Goal: Task Accomplishment & Management: Complete application form

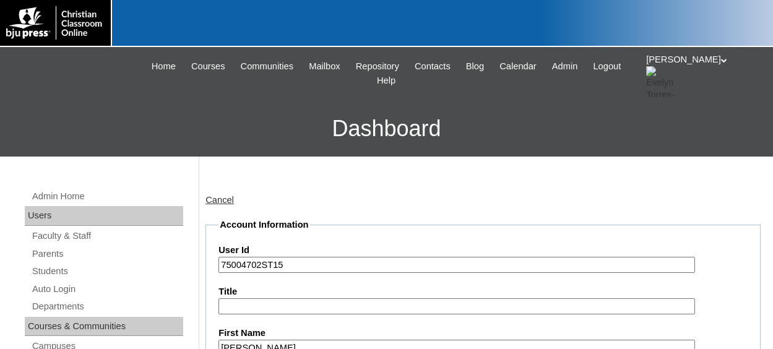
select select "37057"
click at [721, 63] on icon at bounding box center [724, 60] width 6 height 4
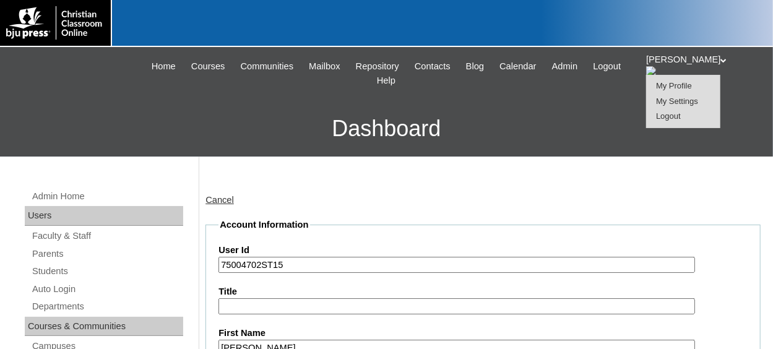
click at [681, 118] on span "Logout" at bounding box center [668, 115] width 25 height 9
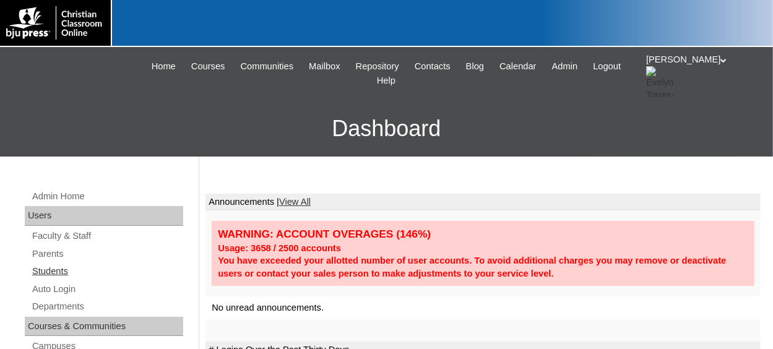
click at [53, 266] on link "Students" at bounding box center [107, 271] width 152 height 15
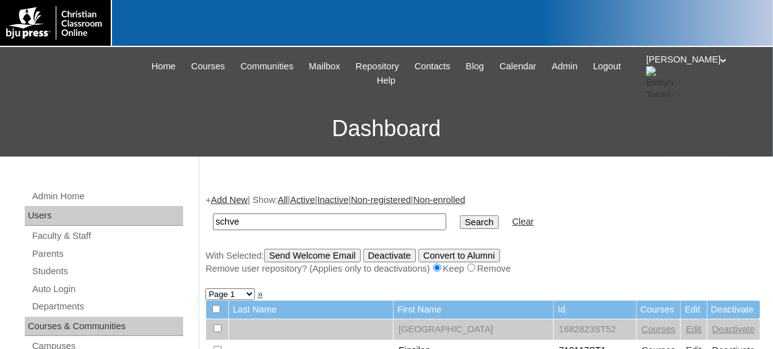
type input "schve"
click at [460, 215] on input "Search" at bounding box center [479, 222] width 38 height 14
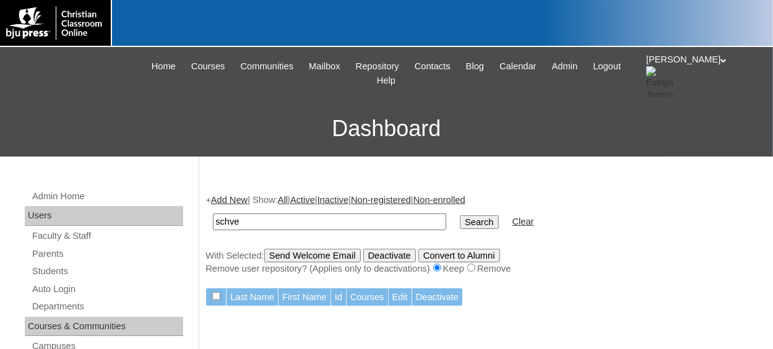
click at [285, 217] on input "schve" at bounding box center [329, 222] width 233 height 17
type input "schvets"
click at [460, 215] on input "Search" at bounding box center [479, 222] width 38 height 14
click at [227, 219] on input "schvets" at bounding box center [329, 222] width 233 height 17
type input "shvets"
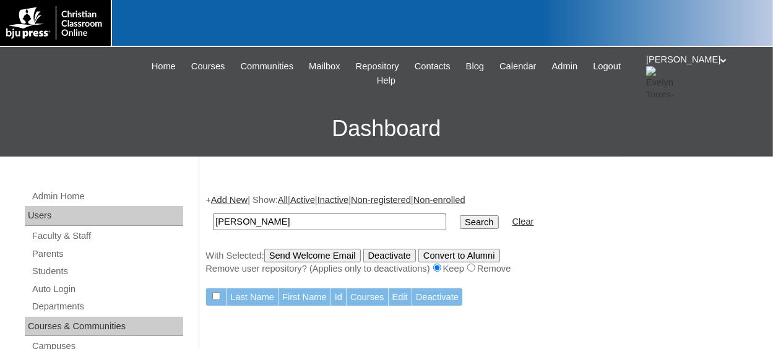
click at [460, 215] on input "Search" at bounding box center [479, 222] width 38 height 14
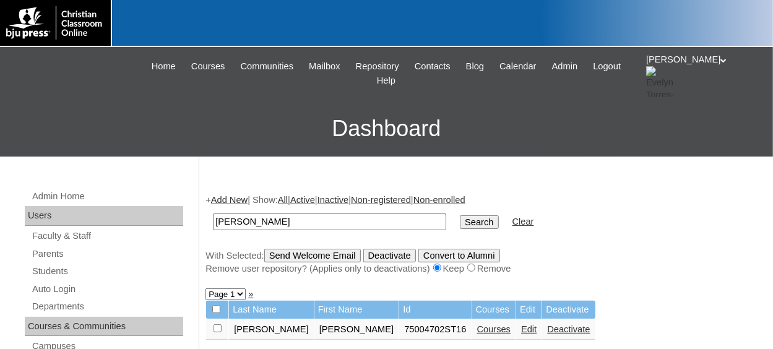
click at [521, 332] on link "Edit" at bounding box center [528, 329] width 15 height 10
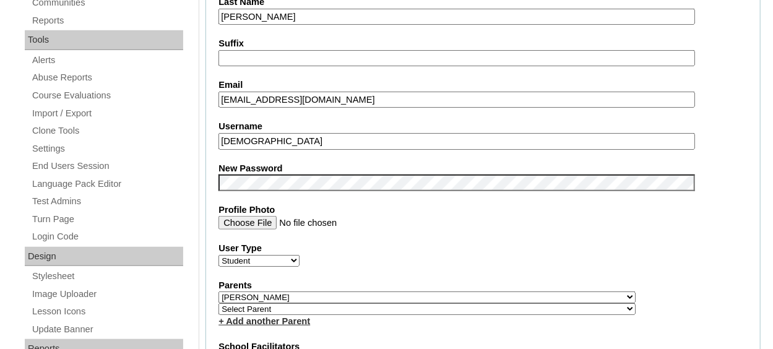
scroll to position [433, 0]
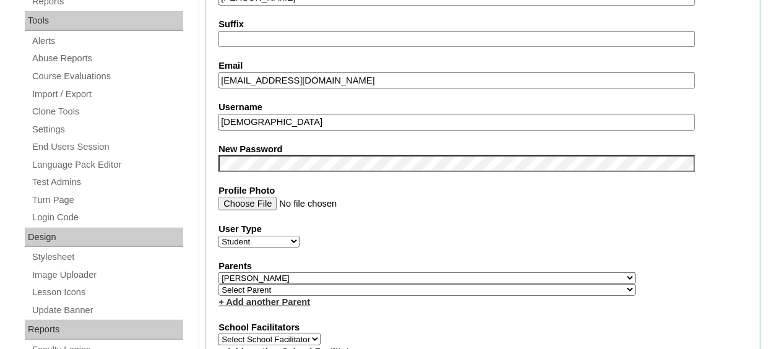
click at [310, 290] on select "Select Parent , Fautanu, Ma 1, 1 23-24 accountMorgan, Jason 6th Street Mennonit…" at bounding box center [427, 290] width 417 height 12
select select "37057"
click at [219, 284] on select "Select Parent , Fautanu, Ma 1, 1 23-24 accountMorgan, Jason 6th Street Mennonit…" at bounding box center [427, 290] width 417 height 12
click at [351, 284] on select "Select Parent , [GEOGRAPHIC_DATA], Ma 1, 1 23-24 accountMorgan, [PERSON_NAME] 6…" at bounding box center [427, 290] width 417 height 12
click at [387, 308] on fieldset "Account Information User Id 75004702ST16 Title First Name Annabell Middle Name …" at bounding box center [483, 287] width 555 height 1004
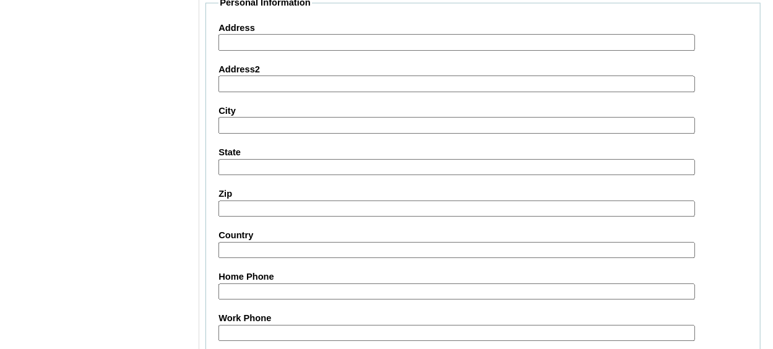
scroll to position [1539, 0]
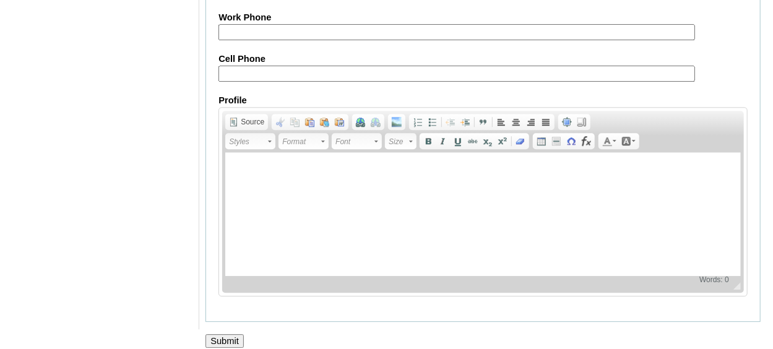
click at [222, 334] on input "Submit" at bounding box center [225, 341] width 38 height 14
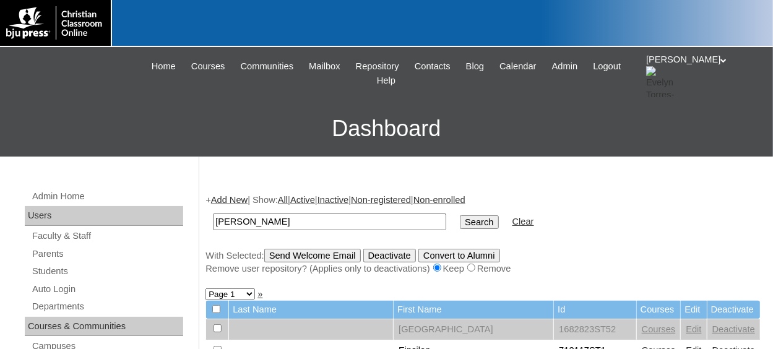
type input "[PERSON_NAME]"
click at [460, 215] on input "Search" at bounding box center [479, 222] width 38 height 14
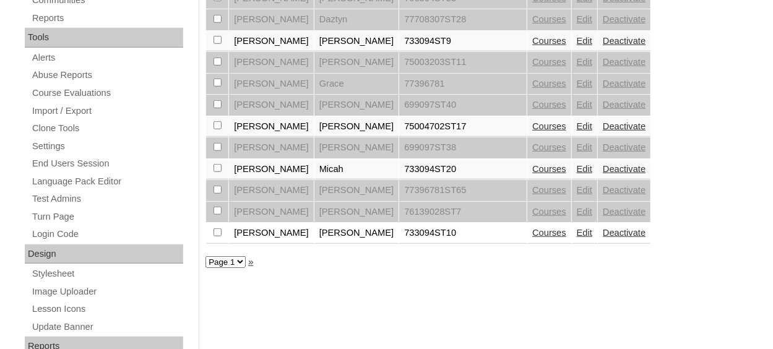
scroll to position [433, 0]
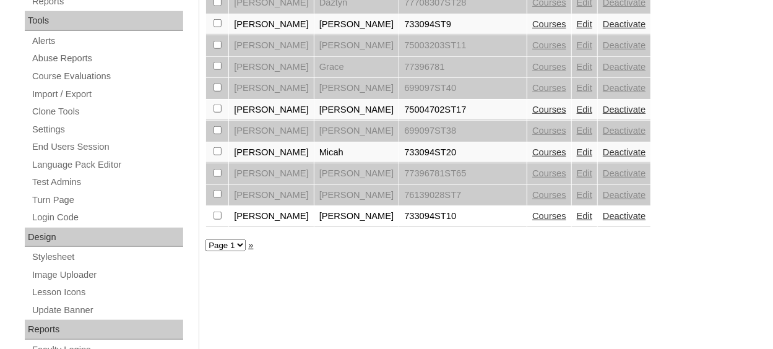
click at [577, 107] on link "Edit" at bounding box center [584, 110] width 15 height 10
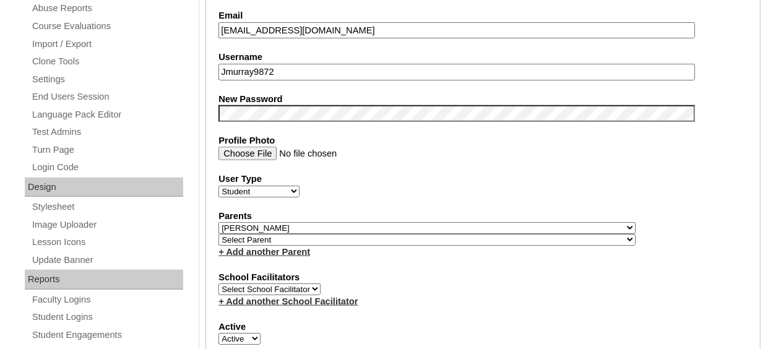
scroll to position [495, 0]
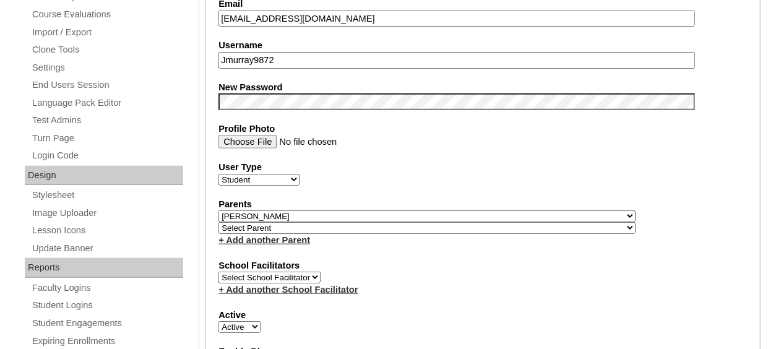
click at [280, 226] on select "Select Parent , [GEOGRAPHIC_DATA], Ma 1, 1 23-24 accountMorgan, [PERSON_NAME] 6…" at bounding box center [427, 228] width 417 height 12
click at [219, 222] on select "Select Parent , [GEOGRAPHIC_DATA], Ma 1, 1 23-24 accountMorgan, [PERSON_NAME] 6…" at bounding box center [427, 228] width 417 height 12
select select "37058"
click at [351, 249] on fieldset "Account Information User Id 75004702ST17 Title First Name Jillian Middle Name R…" at bounding box center [483, 225] width 555 height 1004
click at [365, 245] on fieldset "Account Information User Id 75004702ST17 Title First Name Jillian Middle Name R…" at bounding box center [483, 225] width 555 height 1004
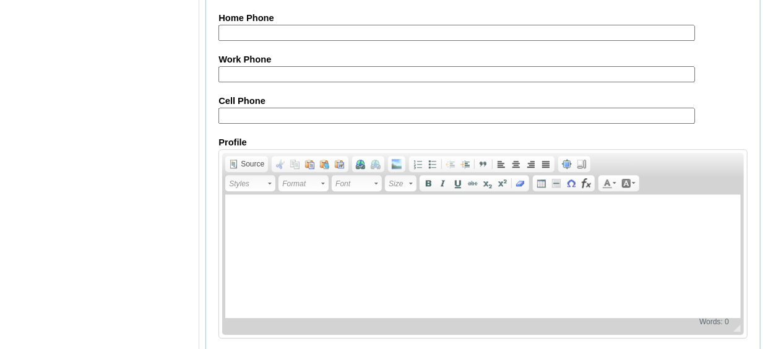
scroll to position [1539, 0]
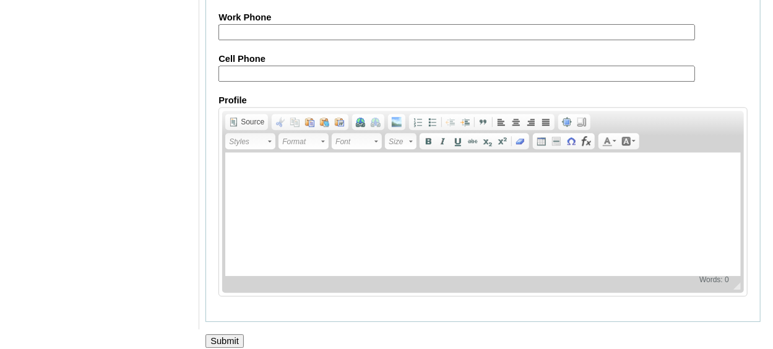
click at [234, 334] on input "Submit" at bounding box center [225, 341] width 38 height 14
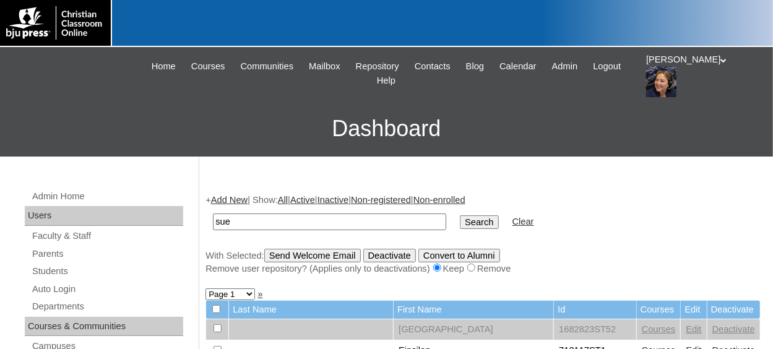
type input "sue"
click at [460, 215] on input "Search" at bounding box center [479, 222] width 38 height 14
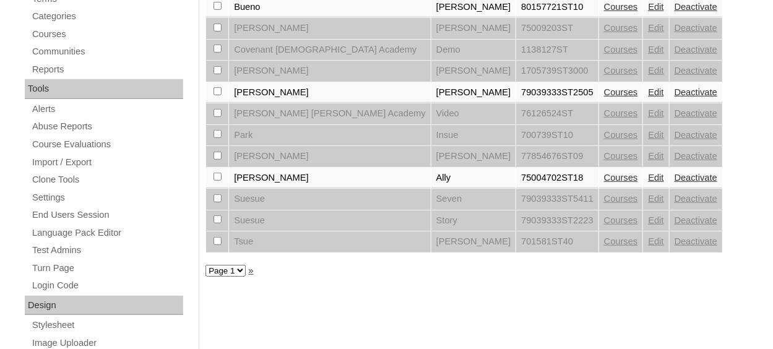
scroll to position [372, 0]
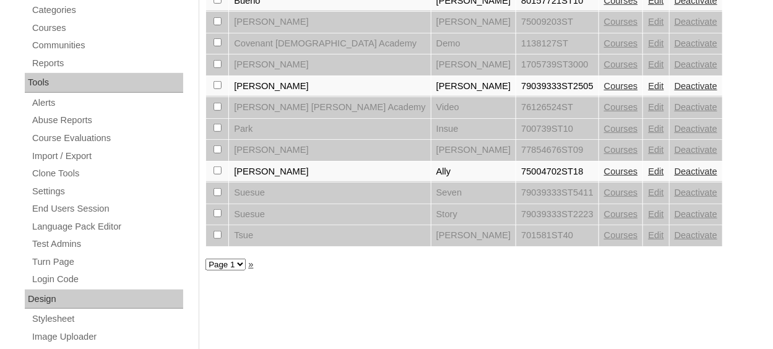
click at [648, 168] on link "Edit" at bounding box center [655, 172] width 15 height 10
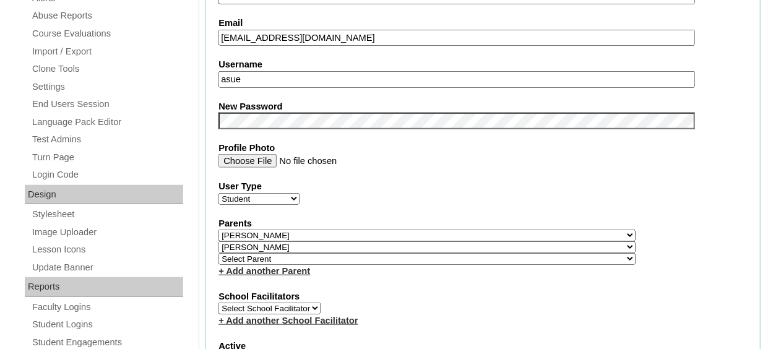
scroll to position [495, 0]
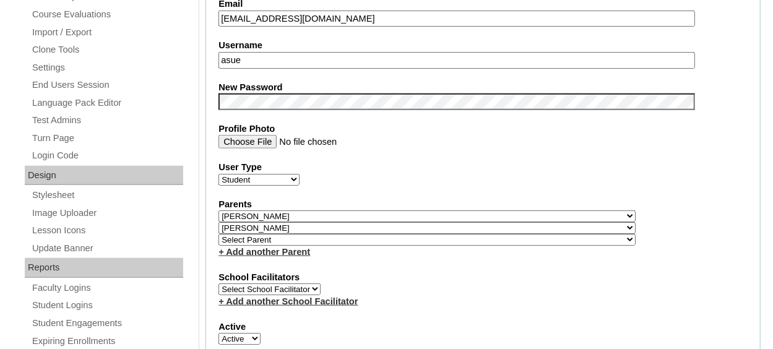
click at [251, 234] on select "Select Parent , Fautanu, Ma 1, 1 23-24 accountMorgan, Jason 6th Street Mennonit…" at bounding box center [427, 240] width 417 height 12
select select "37057"
click at [219, 234] on select "Select Parent , Fautanu, Ma 1, 1 23-24 accountMorgan, Jason 6th Street Mennonit…" at bounding box center [427, 240] width 417 height 12
click at [416, 321] on label "Active" at bounding box center [483, 327] width 529 height 13
click at [261, 333] on select "Active Inactive" at bounding box center [240, 339] width 42 height 12
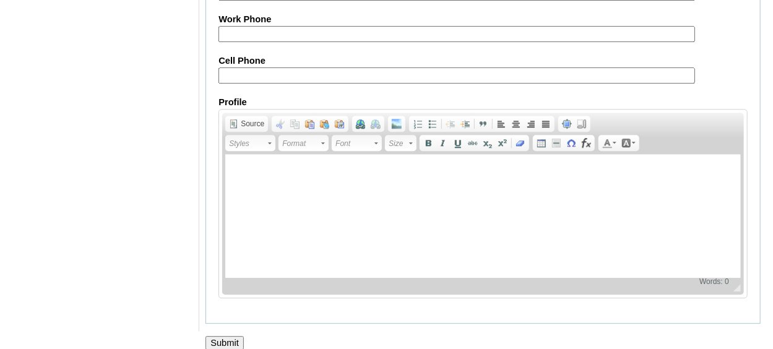
scroll to position [1550, 0]
click at [228, 336] on input "Submit" at bounding box center [225, 343] width 38 height 14
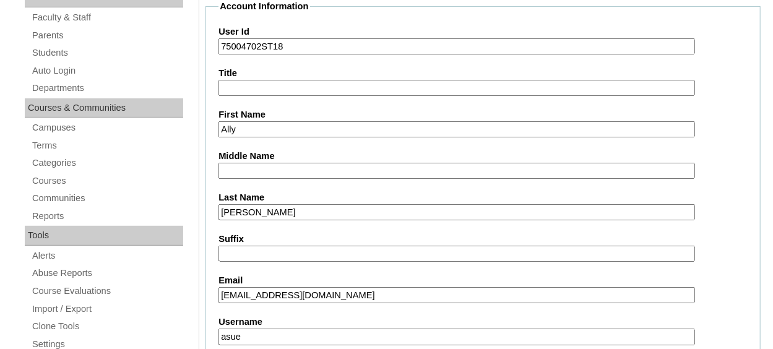
scroll to position [2, 0]
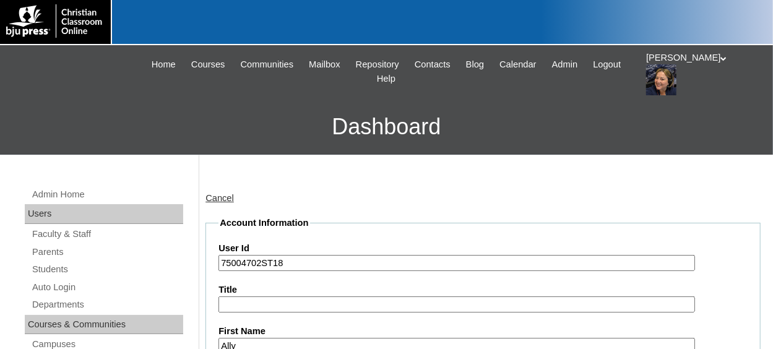
drag, startPoint x: 289, startPoint y: 263, endPoint x: 241, endPoint y: 263, distance: 47.7
click at [219, 263] on input "75004702ST18" at bounding box center [457, 263] width 476 height 17
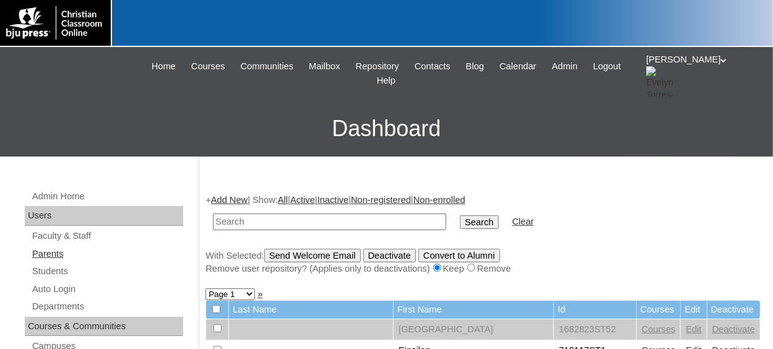
drag, startPoint x: 47, startPoint y: 251, endPoint x: 57, endPoint y: 250, distance: 10.0
click at [47, 251] on link "Parents" at bounding box center [107, 253] width 152 height 15
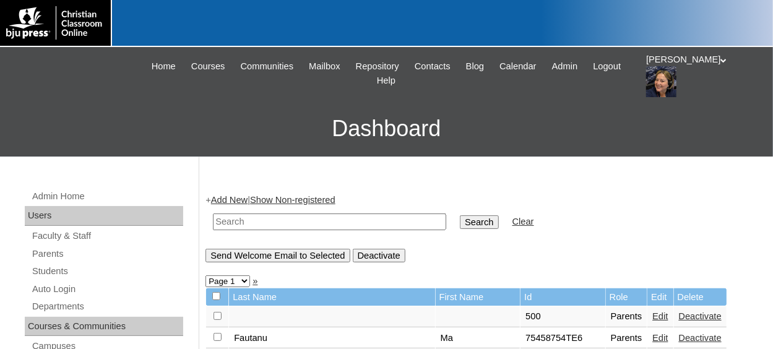
click at [227, 223] on input "text" at bounding box center [329, 222] width 233 height 17
type input "719085"
click at [460, 215] on input "Search" at bounding box center [479, 222] width 38 height 14
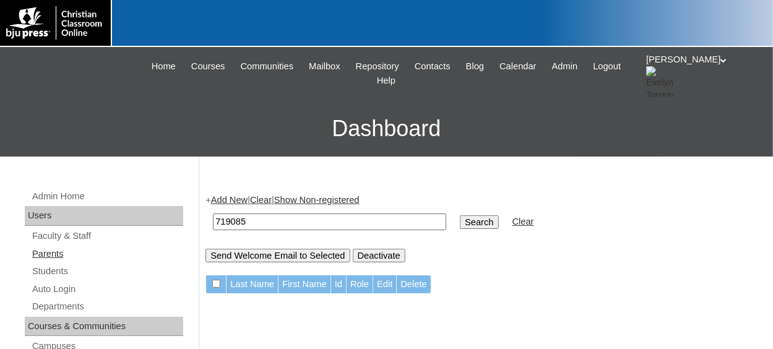
click at [64, 254] on link "Parents" at bounding box center [107, 253] width 152 height 15
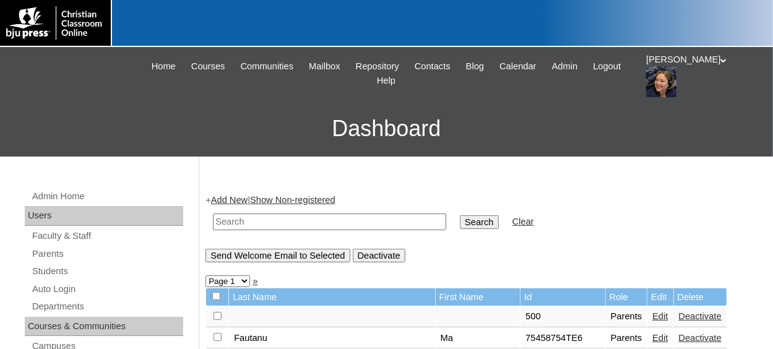
click at [238, 198] on link "Add New" at bounding box center [229, 200] width 37 height 10
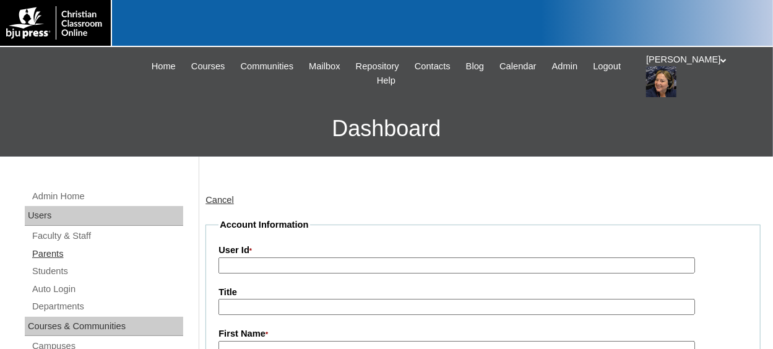
click at [61, 252] on link "Parents" at bounding box center [107, 253] width 152 height 15
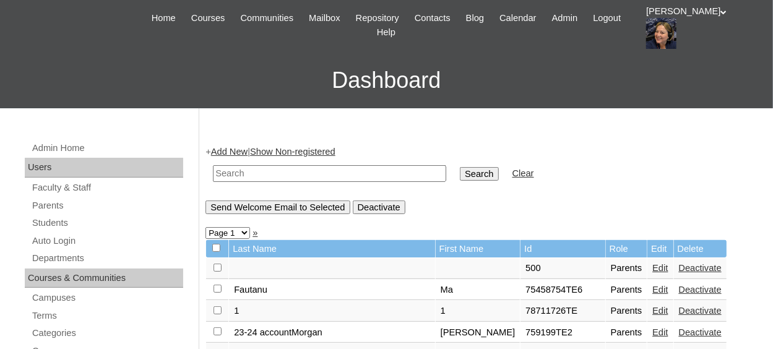
scroll to position [62, 0]
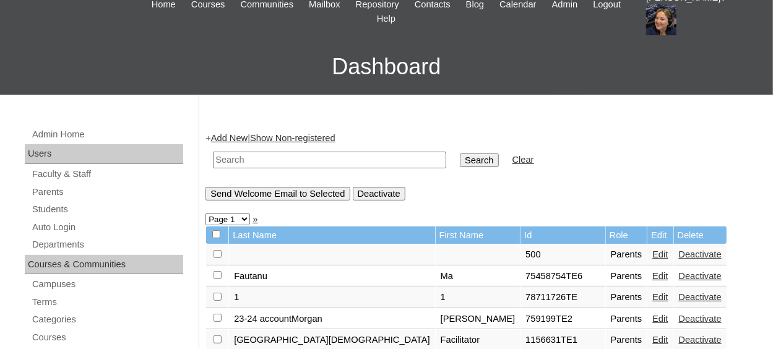
click at [256, 160] on input "text" at bounding box center [329, 160] width 233 height 17
click at [266, 161] on input "text" at bounding box center [329, 160] width 233 height 17
paste input "719085"
type input "719085"
click at [460, 162] on input "Search" at bounding box center [479, 161] width 38 height 14
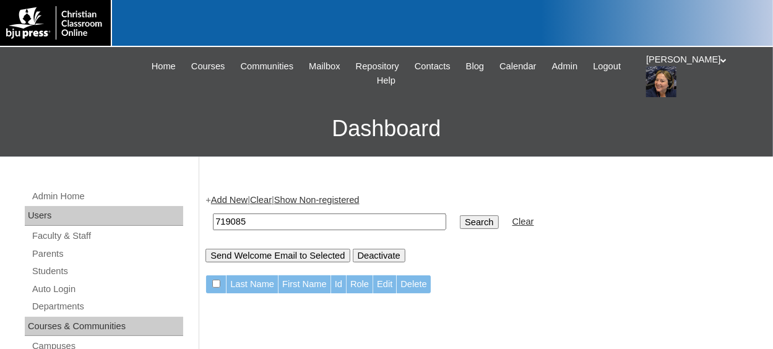
click at [242, 202] on link "Add New" at bounding box center [229, 200] width 37 height 10
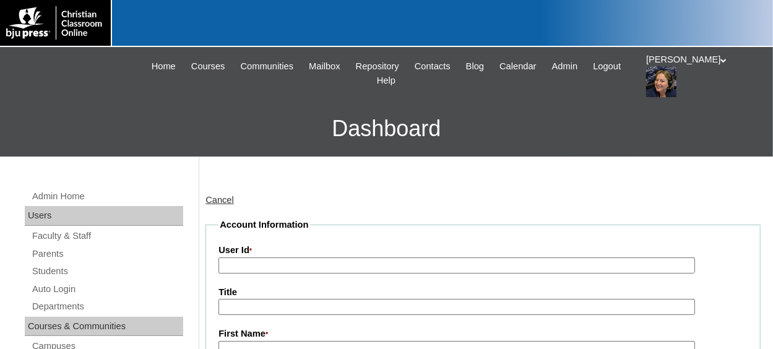
drag, startPoint x: 274, startPoint y: 264, endPoint x: 287, endPoint y: 249, distance: 19.7
click at [287, 249] on div "User Id *" at bounding box center [483, 259] width 529 height 30
paste input "719085"
type input "719085"
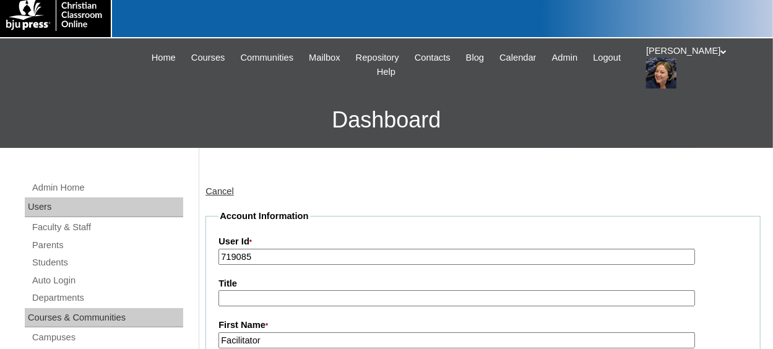
type input "Facilitator"
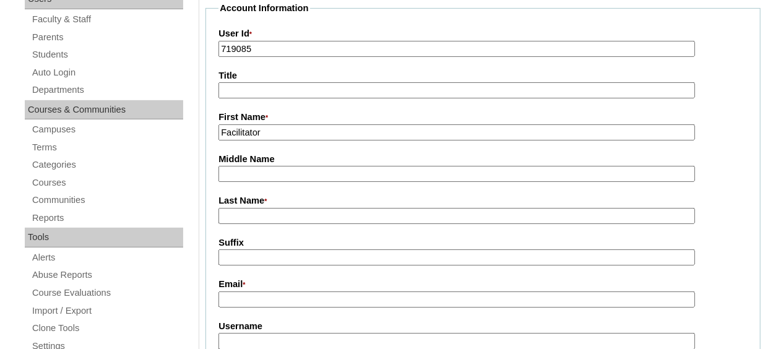
type input "W"
type input "Eagle Ridge Christian School"
click at [274, 297] on input "Email *" at bounding box center [457, 300] width 476 height 17
click at [280, 295] on input "Email *" at bounding box center [457, 300] width 476 height 17
paste input "sdavis@eagleridgechristian.org"
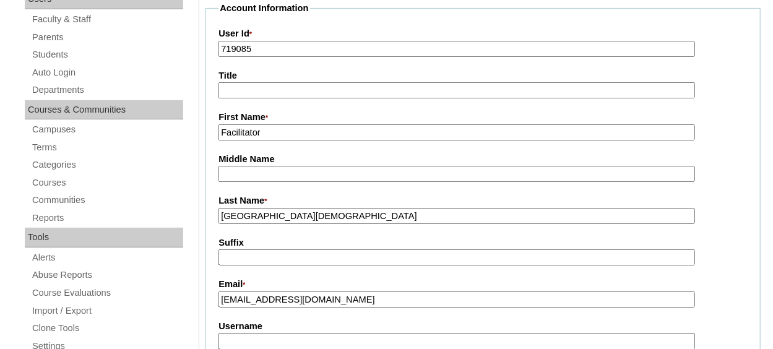
type input "sdavis@eagleridgechristian.org"
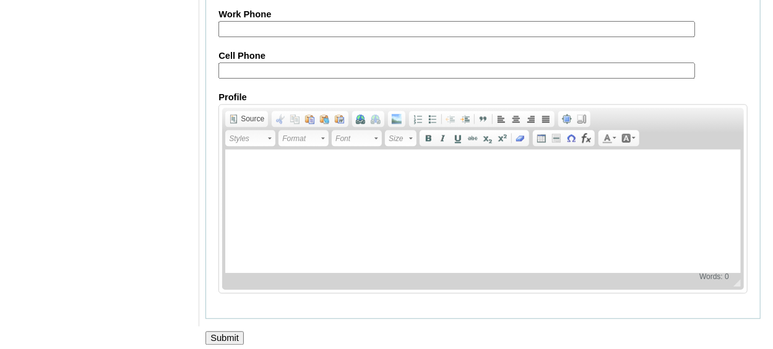
scroll to position [1333, 0]
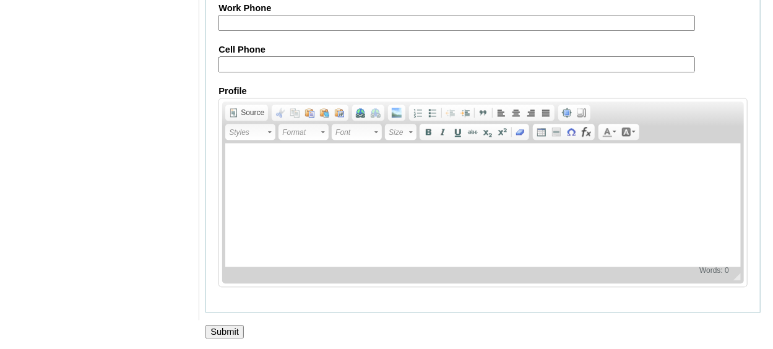
click at [236, 333] on input "Submit" at bounding box center [225, 332] width 38 height 14
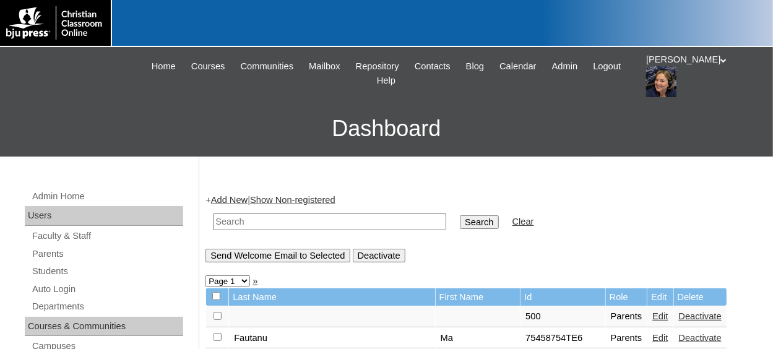
click at [242, 199] on link "Add New" at bounding box center [229, 200] width 37 height 10
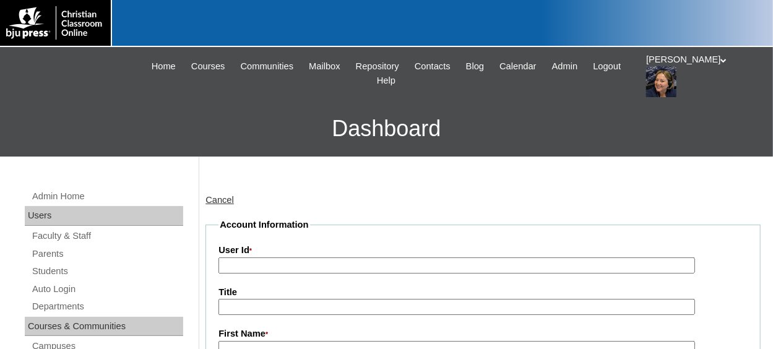
click at [282, 267] on input "User Id *" at bounding box center [457, 266] width 476 height 17
click at [272, 267] on input "User Id *" at bounding box center [457, 266] width 476 height 17
paste input "719085"
type input "719085TE1"
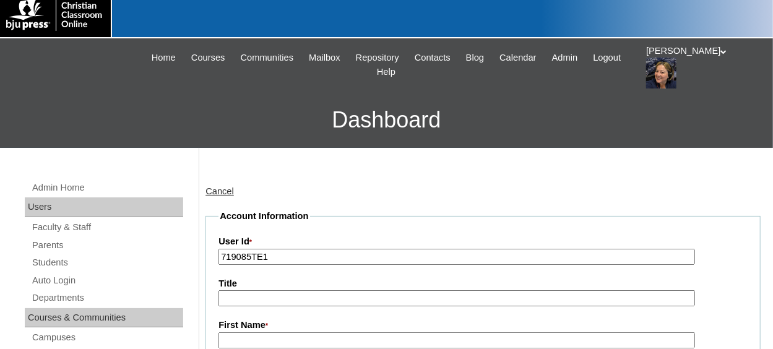
type input "k"
type input "Kristen"
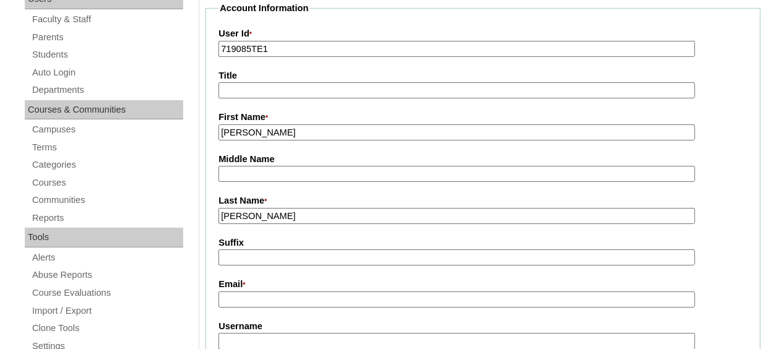
type input "Martin"
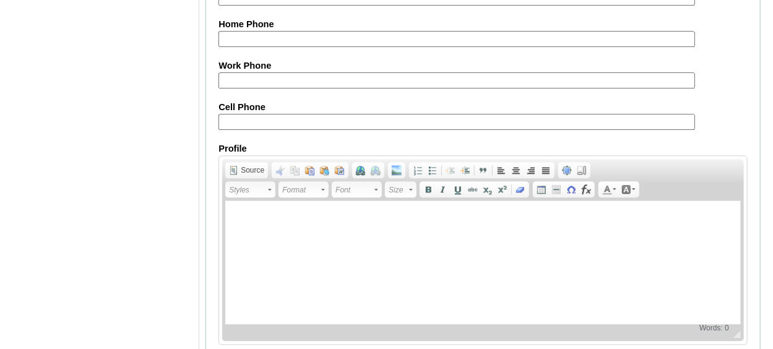
scroll to position [1333, 0]
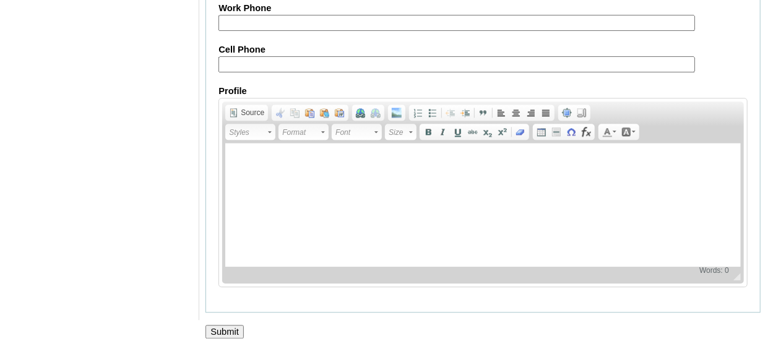
type input "kmartin@eagleridgechristian.org"
click at [232, 328] on input "Submit" at bounding box center [225, 332] width 38 height 14
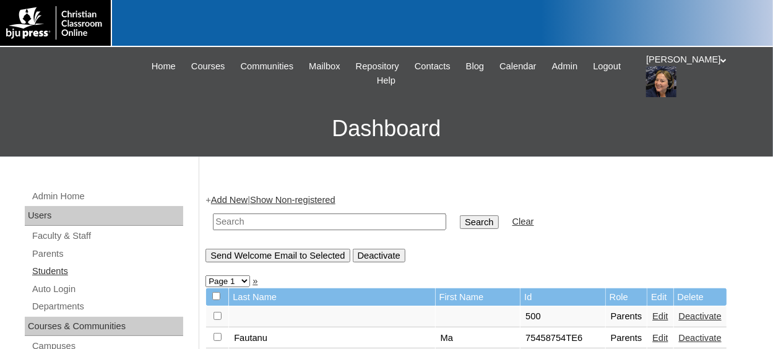
click at [52, 269] on link "Students" at bounding box center [107, 271] width 152 height 15
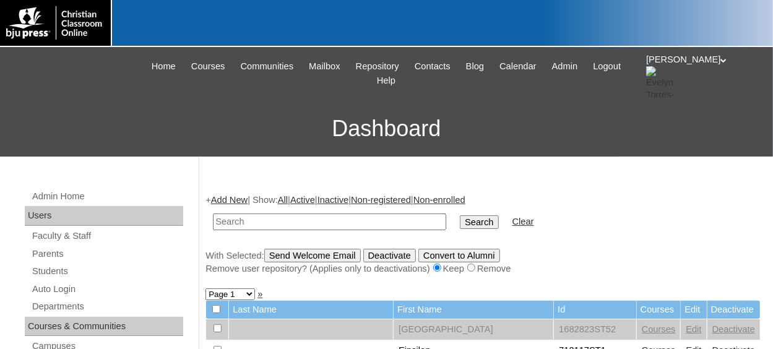
click at [241, 224] on input "text" at bounding box center [329, 222] width 233 height 17
type input "719085"
click at [460, 215] on input "Search" at bounding box center [479, 222] width 38 height 14
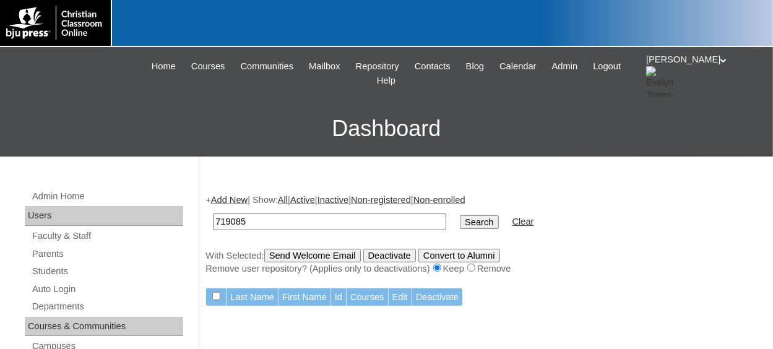
click at [240, 199] on link "Add New" at bounding box center [229, 200] width 37 height 10
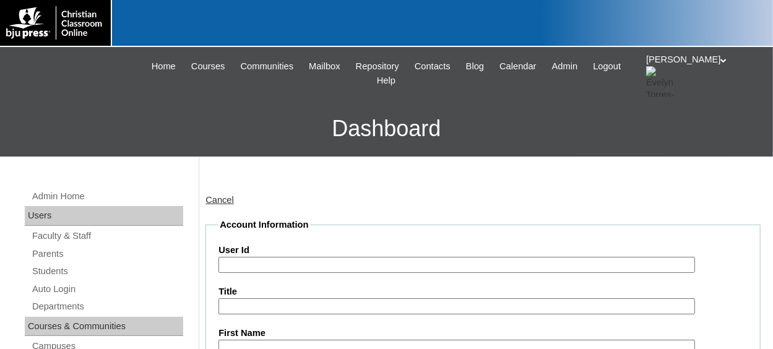
drag, startPoint x: 269, startPoint y: 266, endPoint x: 281, endPoint y: 262, distance: 13.1
click at [277, 264] on input "User Id" at bounding box center [457, 265] width 476 height 17
paste input "719085"
type input "719085ST01"
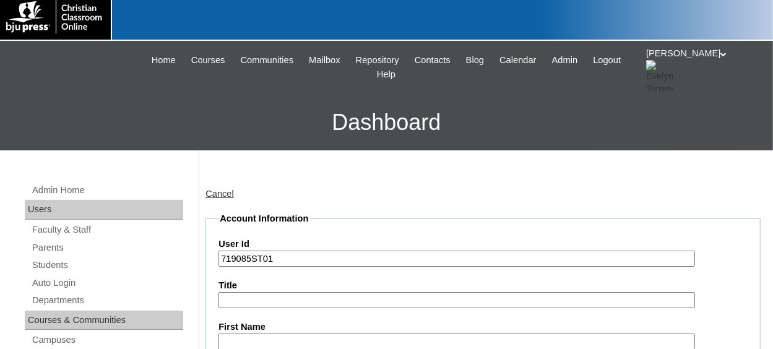
type input "t"
type input "Trey"
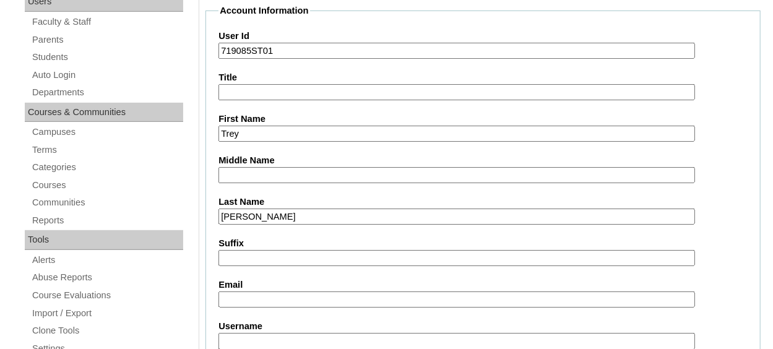
type input "Evans"
type input "tevans@eagleridgechristian.org"
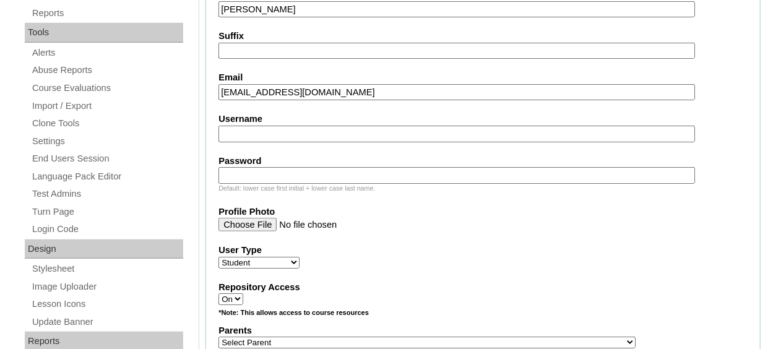
click at [276, 337] on select "Select Parent , Fautanu, Ma 1, 1 23-24 accountMorgan, Jason 6th Street Mennonit…" at bounding box center [427, 343] width 417 height 12
select select "37088"
click at [219, 337] on select "Select Parent , Fautanu, Ma 1, 1 23-24 accountMorgan, Jason 6th Street Mennonit…" at bounding box center [427, 343] width 417 height 12
click at [511, 295] on div "Repository Access On Off" at bounding box center [483, 293] width 529 height 25
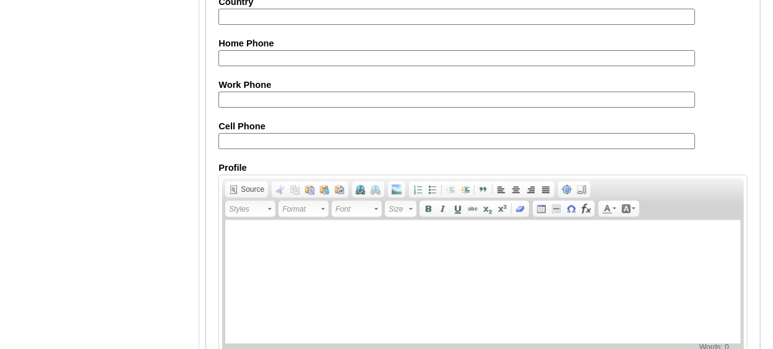
scroll to position [1538, 0]
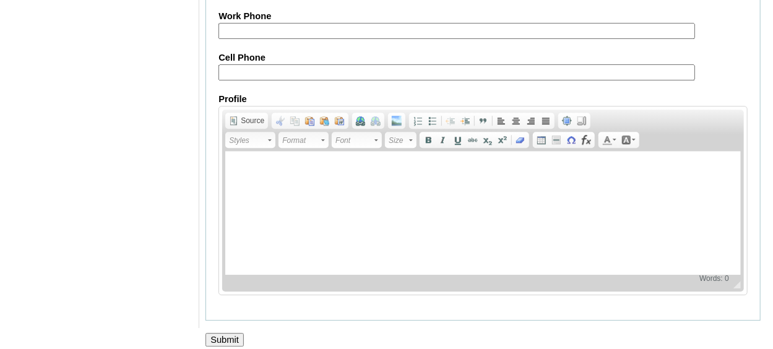
click at [220, 333] on input "Submit" at bounding box center [225, 340] width 38 height 14
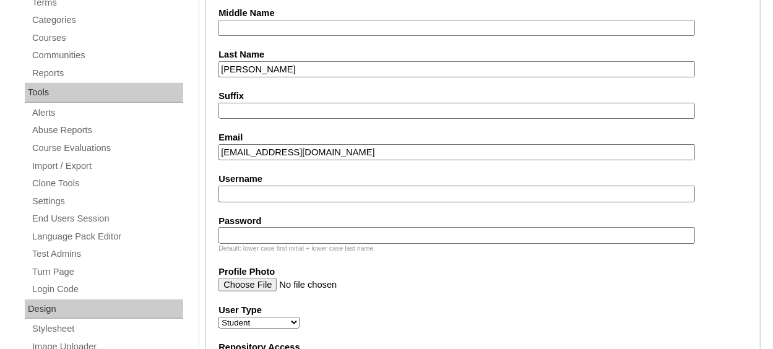
scroll to position [0, 0]
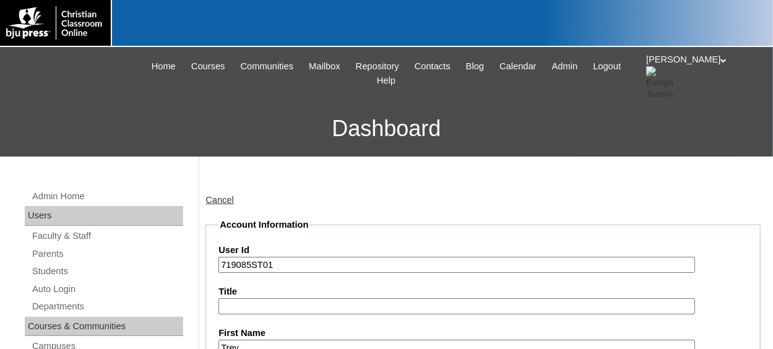
drag, startPoint x: 274, startPoint y: 267, endPoint x: 215, endPoint y: 263, distance: 58.4
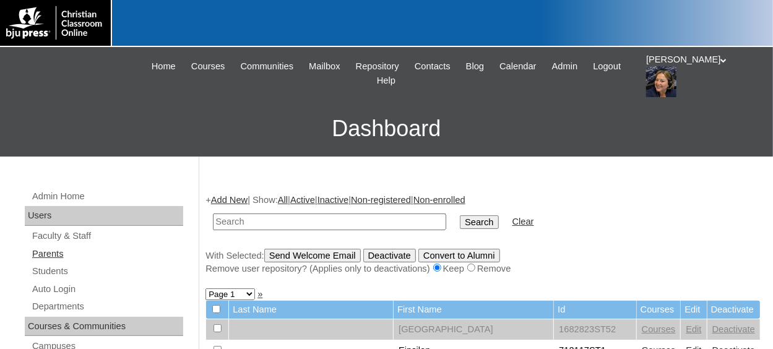
drag, startPoint x: 56, startPoint y: 253, endPoint x: 63, endPoint y: 253, distance: 6.8
click at [56, 253] on link "Parents" at bounding box center [107, 253] width 152 height 15
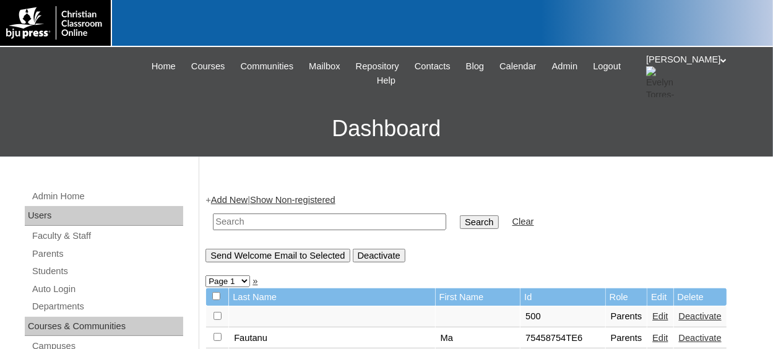
click at [244, 222] on input "text" at bounding box center [329, 222] width 233 height 17
type input "grace"
click at [460, 215] on input "Search" at bounding box center [479, 222] width 38 height 14
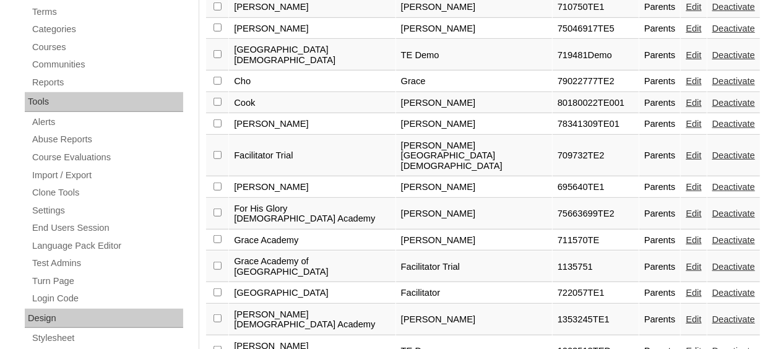
scroll to position [372, 0]
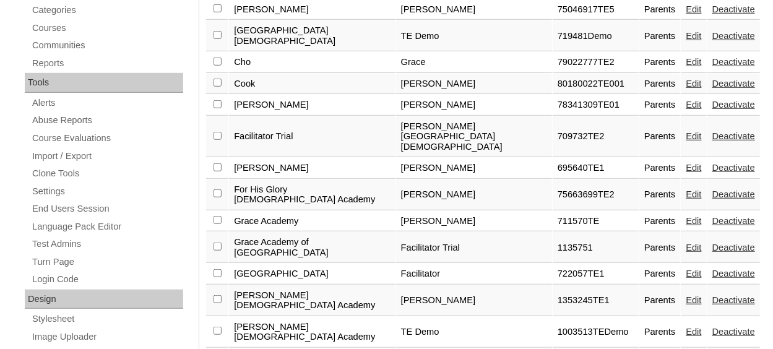
drag, startPoint x: 554, startPoint y: 279, endPoint x: 500, endPoint y: 281, distance: 53.9
copy tr "709732TE1"
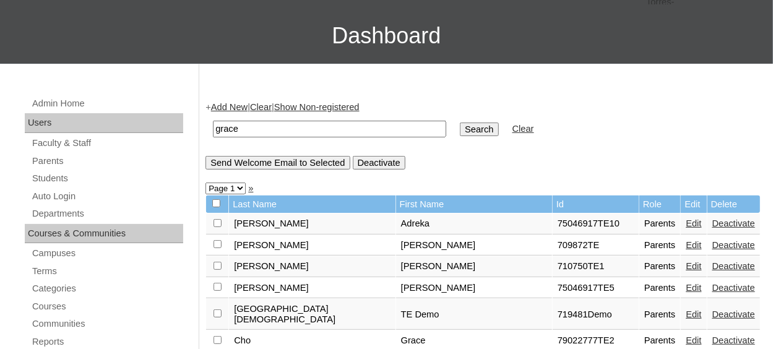
scroll to position [0, 0]
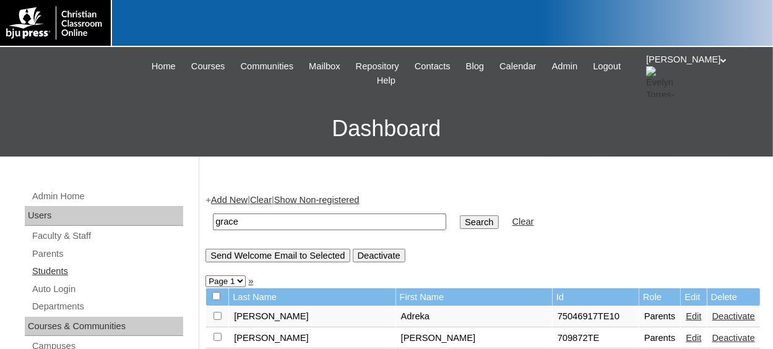
click at [54, 271] on link "Students" at bounding box center [107, 271] width 152 height 15
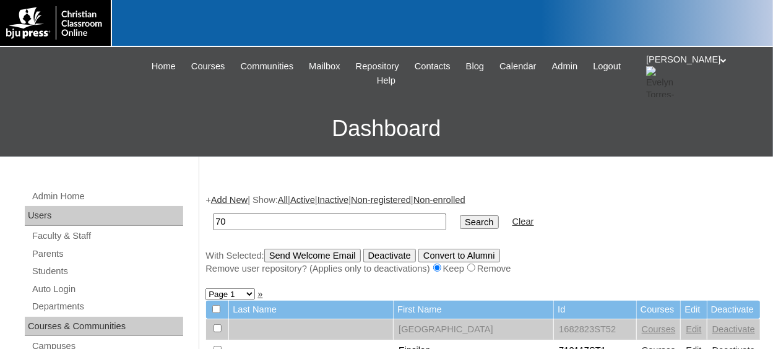
type input "7"
type input "709732"
click at [460, 215] on input "Search" at bounding box center [479, 222] width 38 height 14
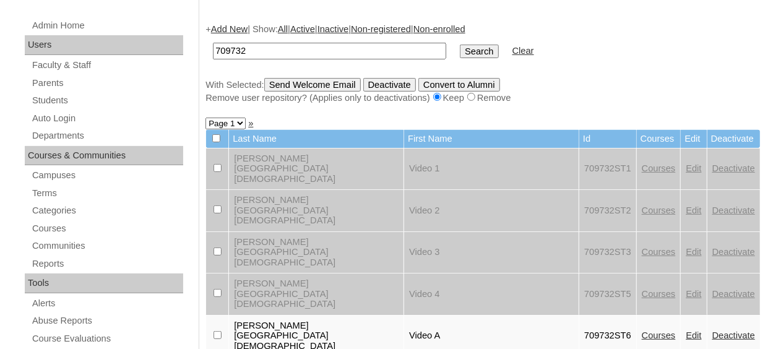
scroll to position [186, 0]
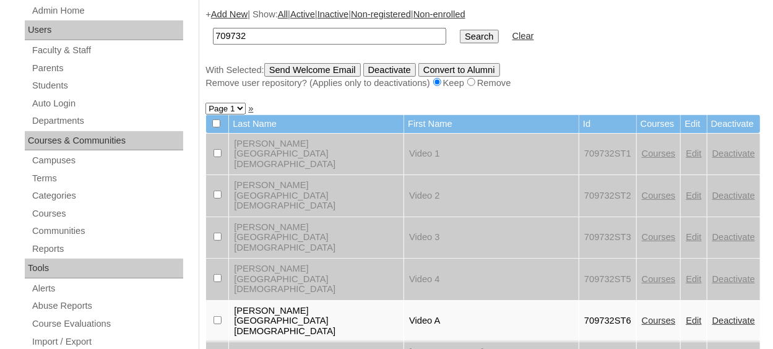
click at [642, 316] on link "Courses" at bounding box center [659, 321] width 34 height 10
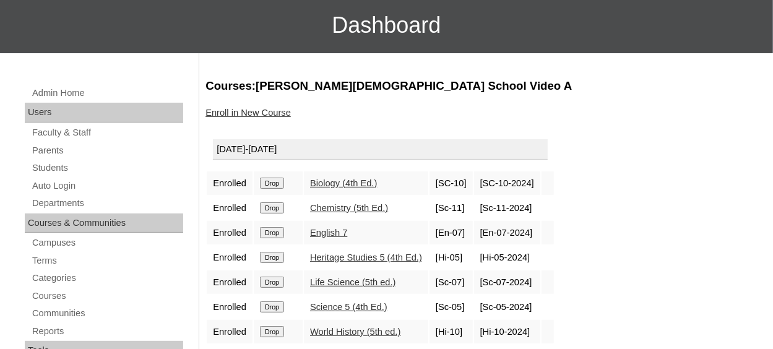
scroll to position [62, 0]
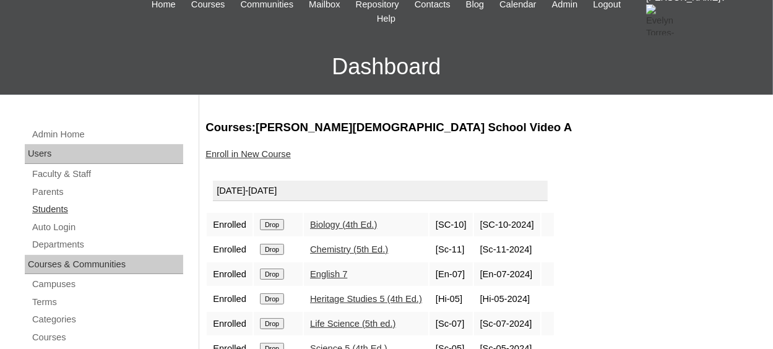
click at [40, 211] on link "Students" at bounding box center [107, 209] width 152 height 15
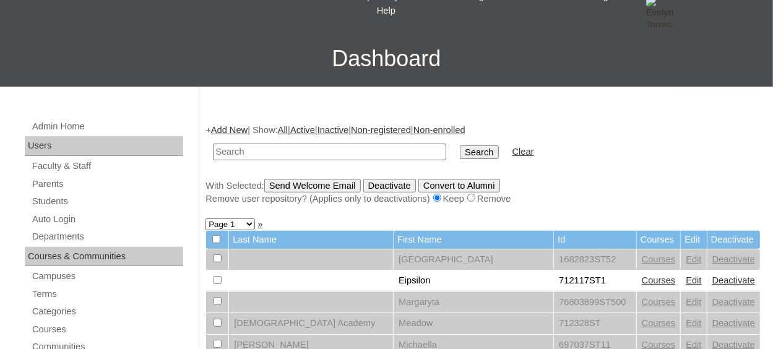
scroll to position [62, 0]
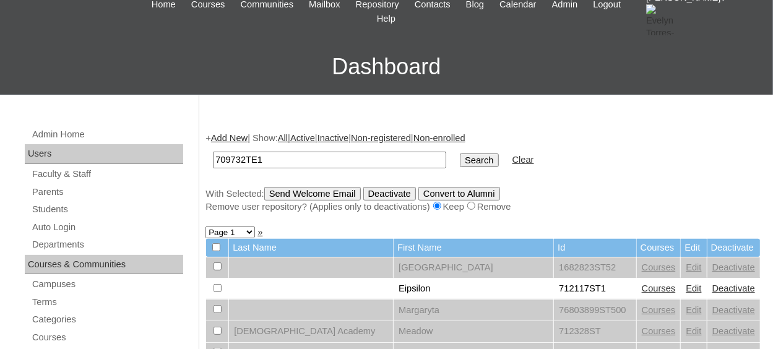
click at [235, 159] on input "709732TE1" at bounding box center [329, 160] width 233 height 17
click at [323, 149] on td "709732TE1" at bounding box center [330, 160] width 246 height 29
click at [303, 163] on input "709732TE1" at bounding box center [329, 160] width 233 height 17
type input "709732st"
click at [460, 159] on input "Search" at bounding box center [479, 161] width 38 height 14
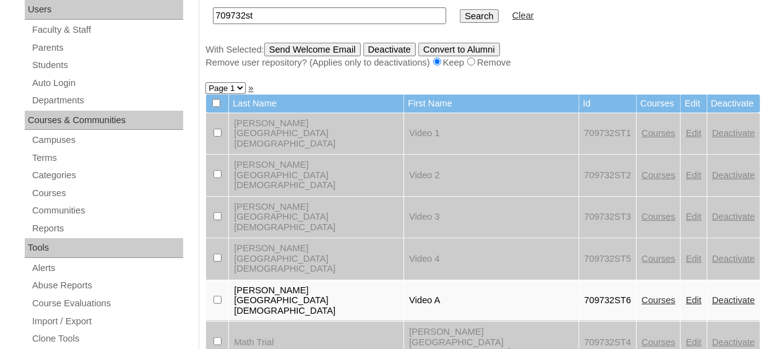
scroll to position [248, 0]
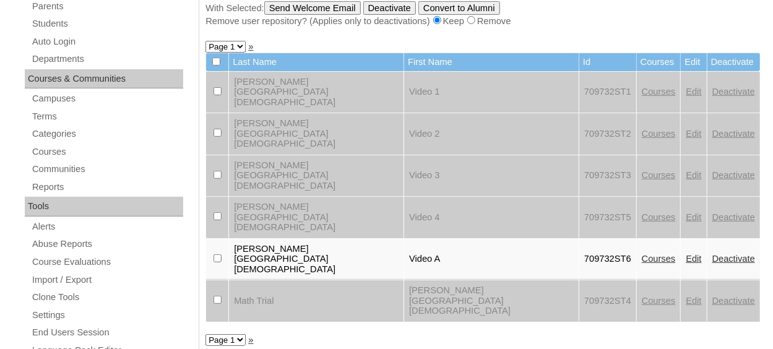
click at [241, 334] on select "Page 1" at bounding box center [226, 340] width 40 height 12
click at [240, 334] on select "Page 1" at bounding box center [226, 340] width 40 height 12
click at [334, 212] on div "+ Add New | Show: All | Active | Inactive | Non-registered | Non-enrolled 70973…" at bounding box center [480, 348] width 562 height 829
click at [642, 254] on link "Courses" at bounding box center [659, 259] width 34 height 10
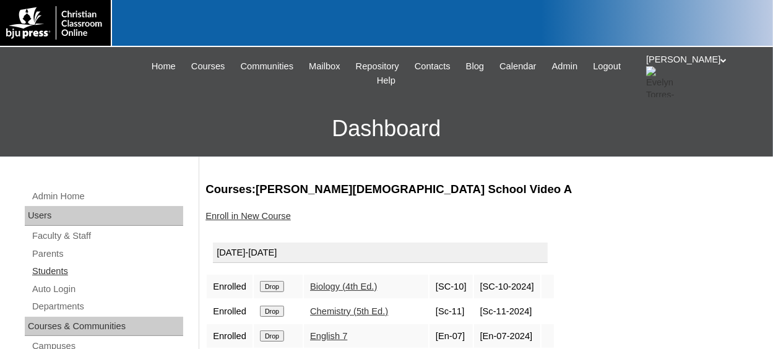
click at [62, 271] on link "Students" at bounding box center [107, 271] width 152 height 15
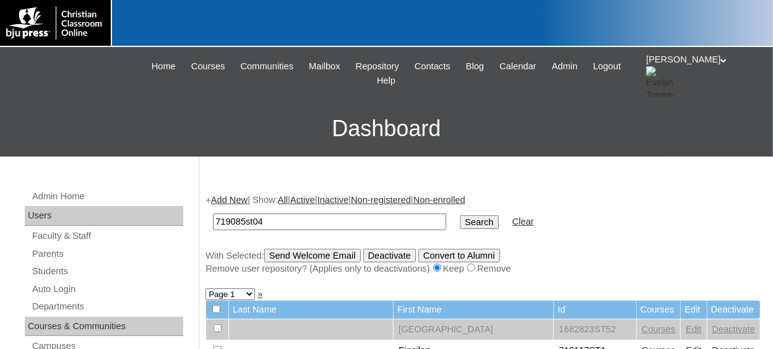
type input "719085st04"
click at [460, 215] on input "Search" at bounding box center [479, 222] width 38 height 14
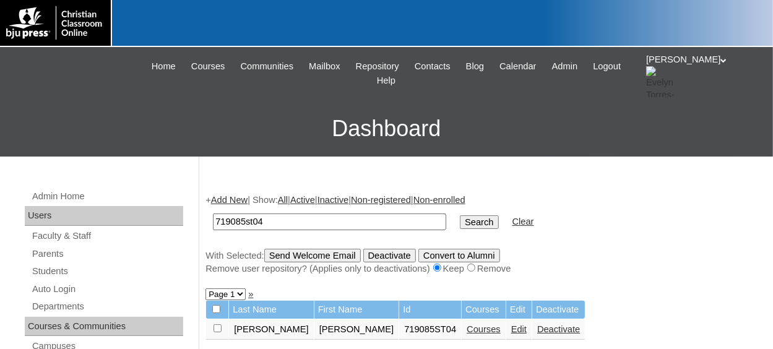
click at [467, 332] on link "Courses" at bounding box center [484, 329] width 34 height 10
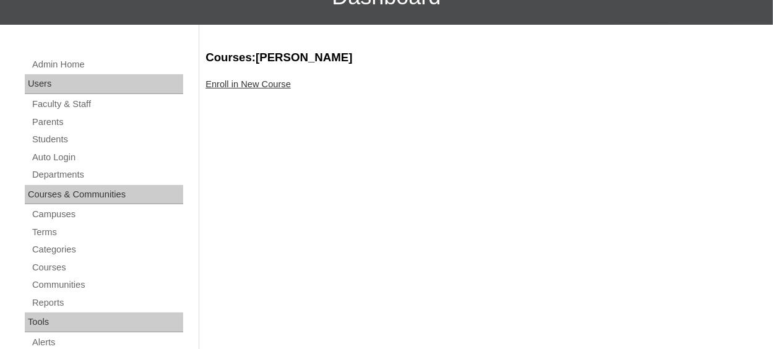
scroll to position [186, 0]
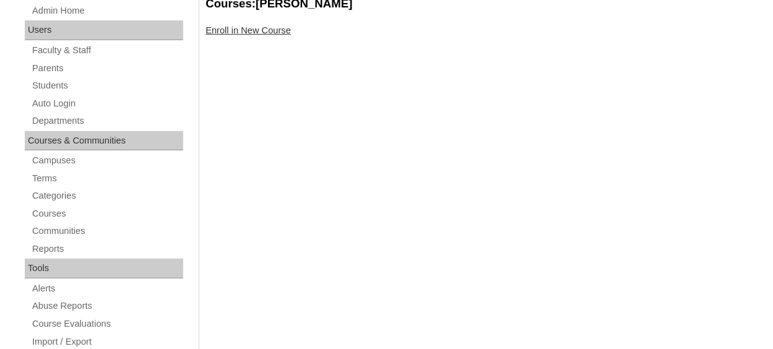
click at [241, 30] on link "Enroll in New Course" at bounding box center [248, 30] width 85 height 10
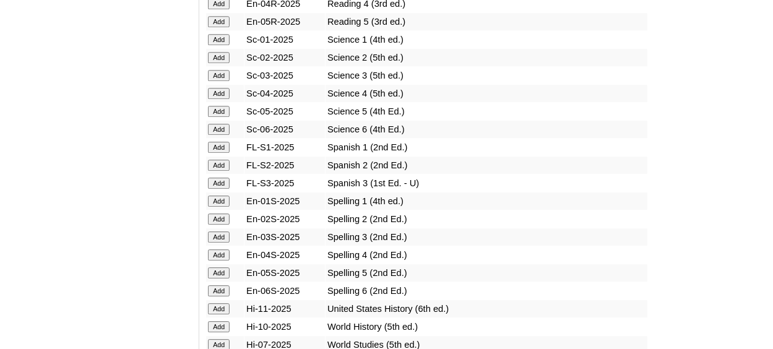
scroll to position [1610, 0]
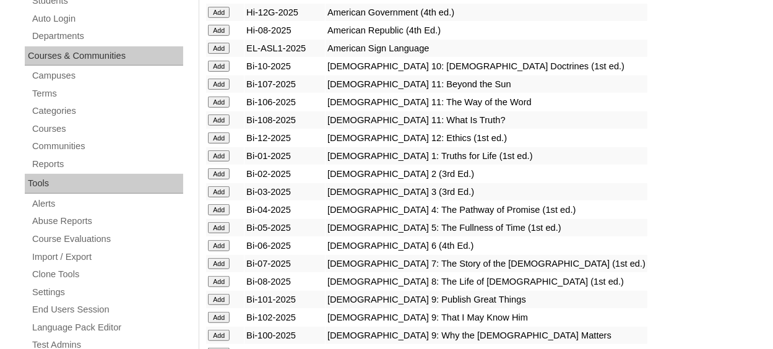
scroll to position [124, 0]
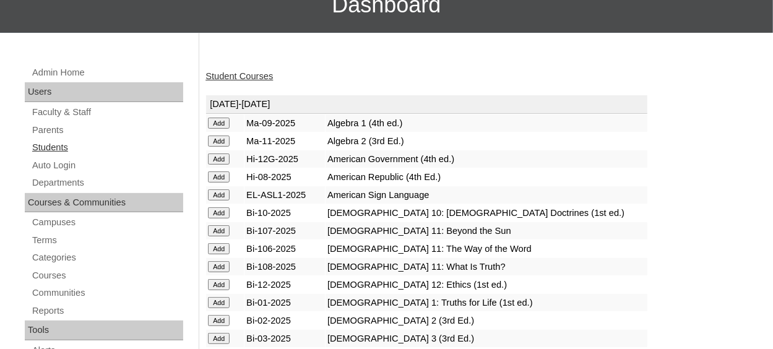
click at [53, 146] on link "Students" at bounding box center [107, 147] width 152 height 15
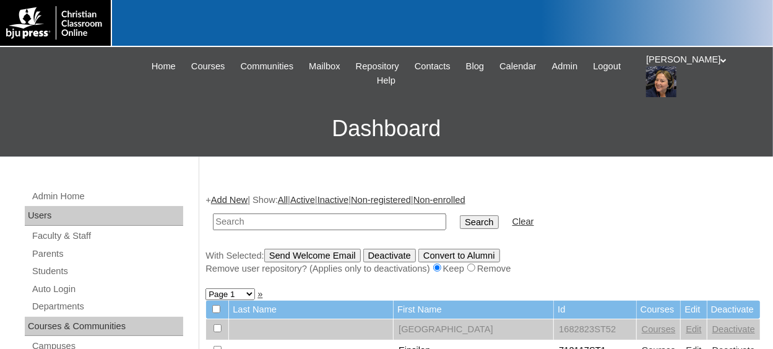
type input "v"
type input "719085st04"
click at [460, 215] on input "Search" at bounding box center [479, 222] width 38 height 14
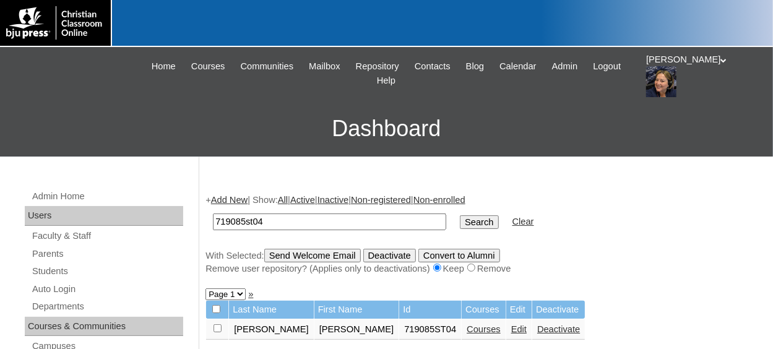
click at [214, 331] on input "checkbox" at bounding box center [218, 328] width 8 height 8
checkbox input "true"
click at [311, 252] on input "Send Welcome Email" at bounding box center [312, 256] width 97 height 14
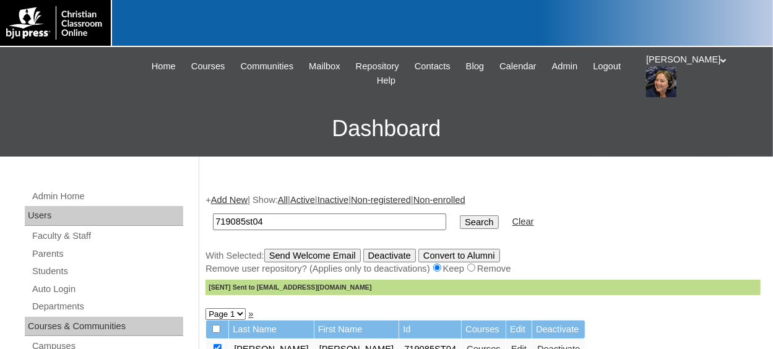
click at [223, 201] on link "Add New" at bounding box center [229, 200] width 37 height 10
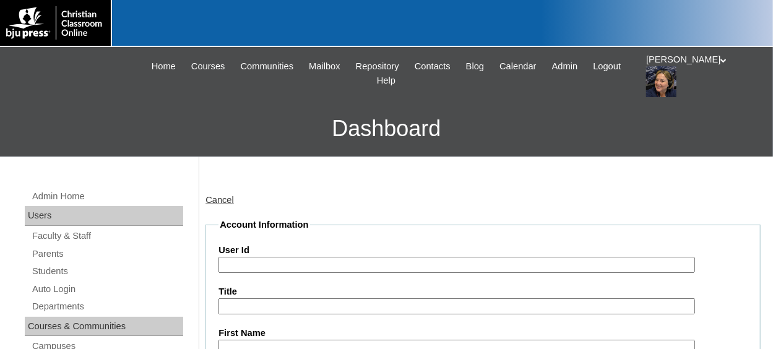
click at [266, 258] on input "User Id" at bounding box center [457, 265] width 476 height 17
paste input "719085"
type input "719085ST05"
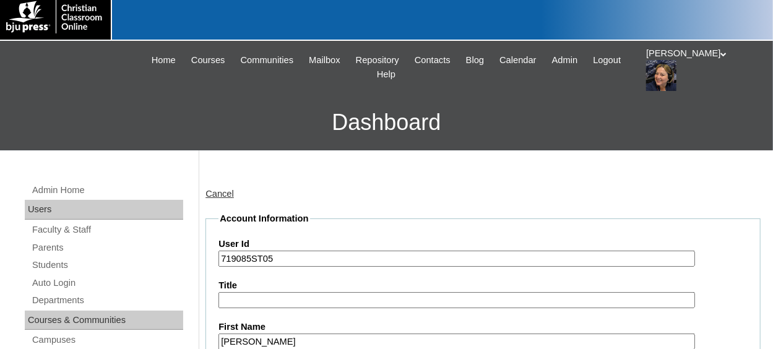
type input "Dalton"
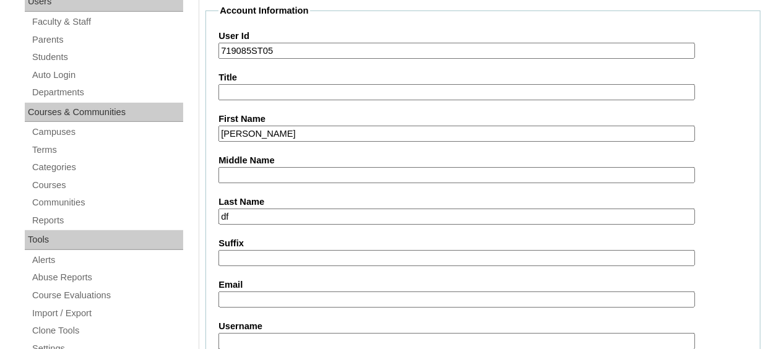
type input "d"
type input "Farris"
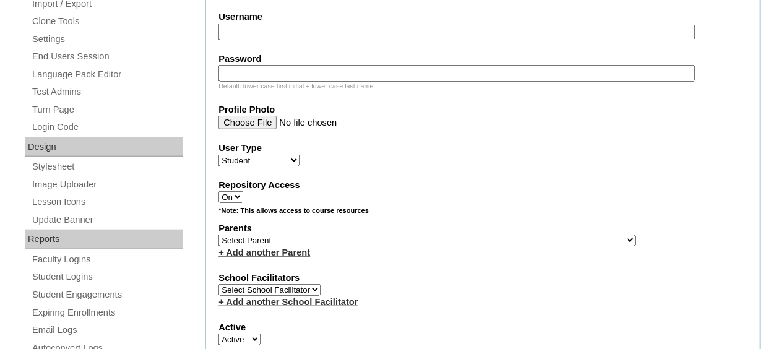
scroll to position [586, 0]
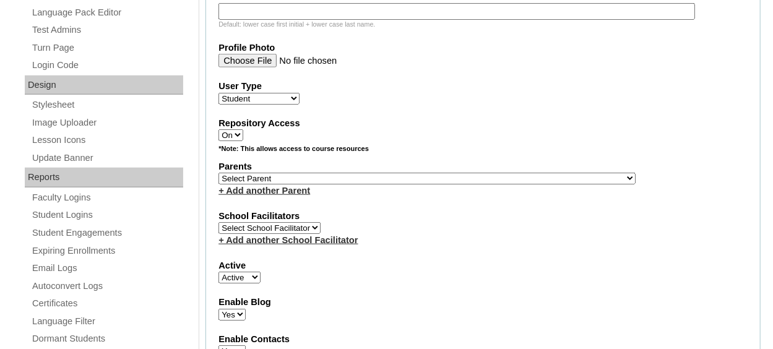
type input "dfarris@eagleridgechrisitan.org"
click at [302, 178] on select "Select Parent , Fautanu, Ma 1, 1 23-24 accountMorgan, Jason 6th Street Mennonit…" at bounding box center [427, 179] width 417 height 12
select select "37088"
click at [219, 173] on select "Select Parent , Fautanu, Ma 1, 1 23-24 accountMorgan, Jason 6th Street Mennonit…" at bounding box center [427, 179] width 417 height 12
click at [494, 234] on div "+ Add another School Facilitator" at bounding box center [483, 240] width 529 height 13
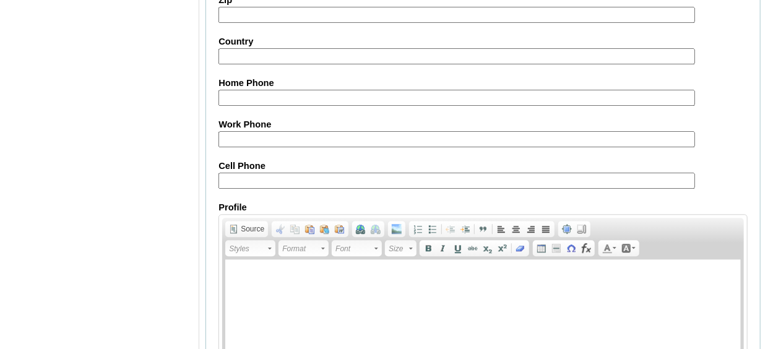
scroll to position [1549, 0]
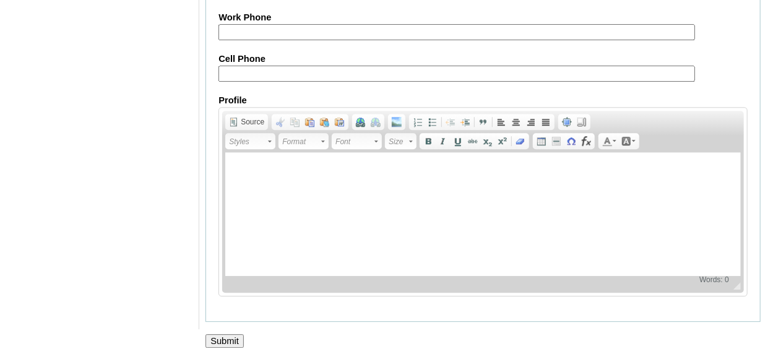
click at [221, 334] on input "Submit" at bounding box center [225, 341] width 38 height 14
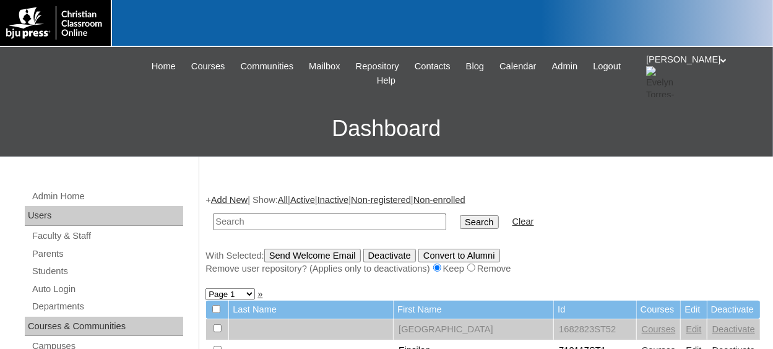
click at [234, 200] on link "Add New" at bounding box center [229, 200] width 37 height 10
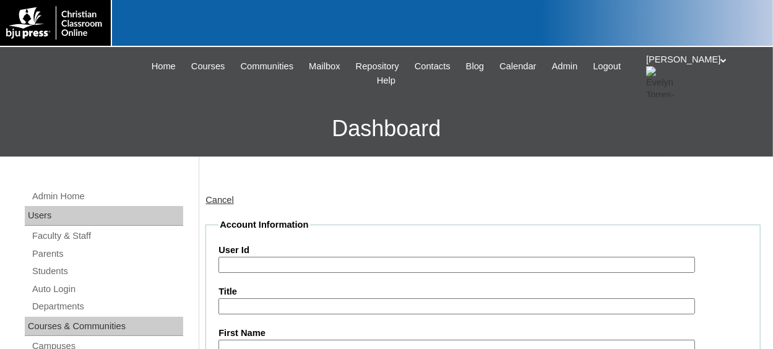
click at [281, 262] on input "User Id" at bounding box center [457, 265] width 476 height 17
paste input "719085"
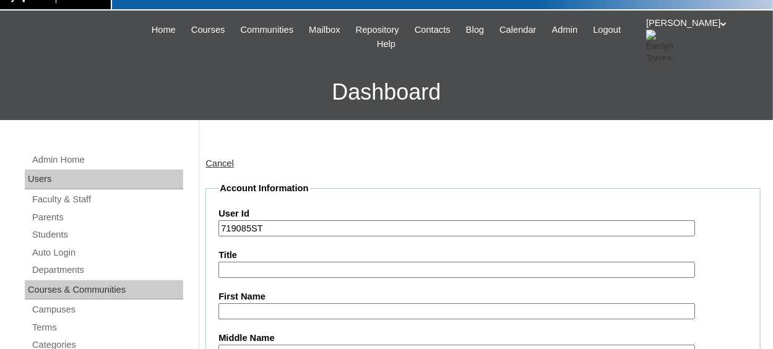
scroll to position [62, 0]
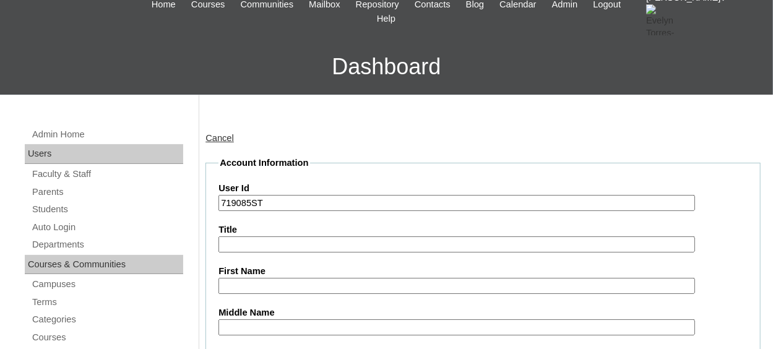
type input "719085ST"
click at [249, 281] on input "First Name" at bounding box center [457, 286] width 476 height 17
type input "l"
type input "Layla"
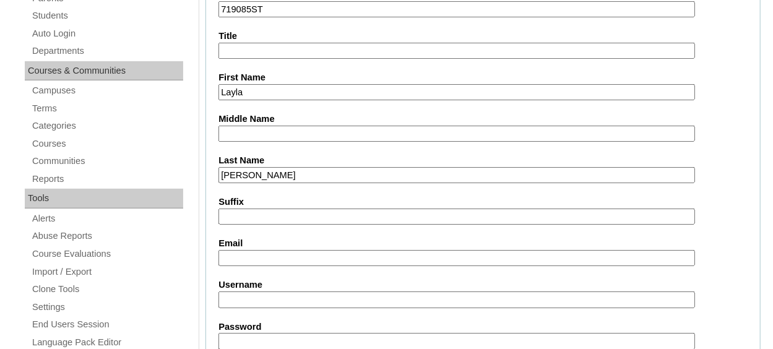
type input "Gilliland"
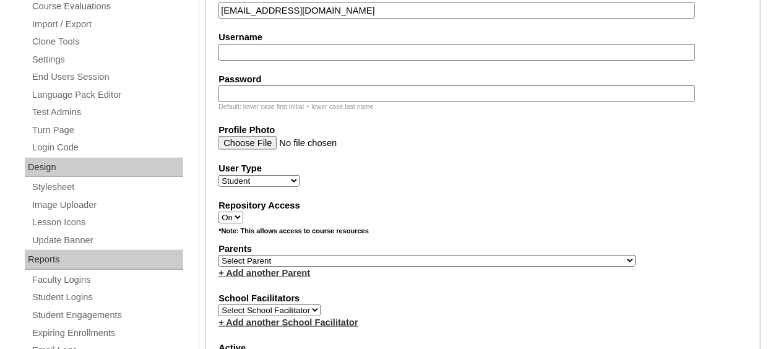
scroll to position [565, 0]
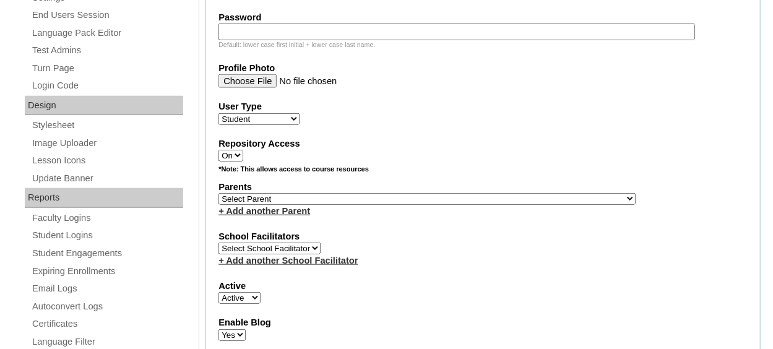
type input "lfillialand@eagleridgechristian.org"
click at [393, 195] on select "Select Parent , Fautanu, Ma 1, 1 23-24 accountMorgan, Jason 6th Street Mennonit…" at bounding box center [427, 199] width 417 height 12
select select "37088"
click at [219, 193] on select "Select Parent , Fautanu, Ma 1, 1 23-24 accountMorgan, Jason 6th Street Mennonit…" at bounding box center [427, 199] width 417 height 12
click at [438, 211] on div "+ Add another Parent" at bounding box center [483, 211] width 529 height 13
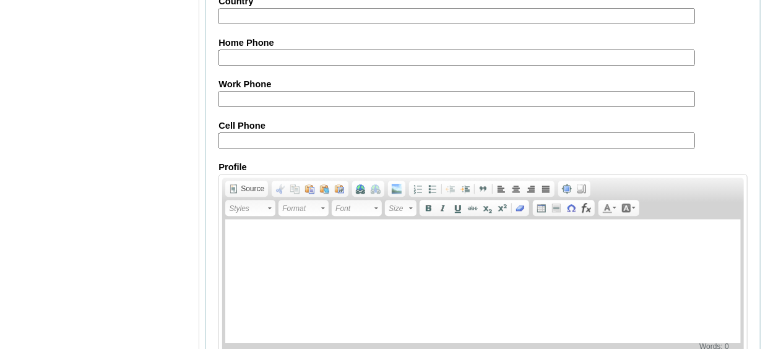
scroll to position [1549, 0]
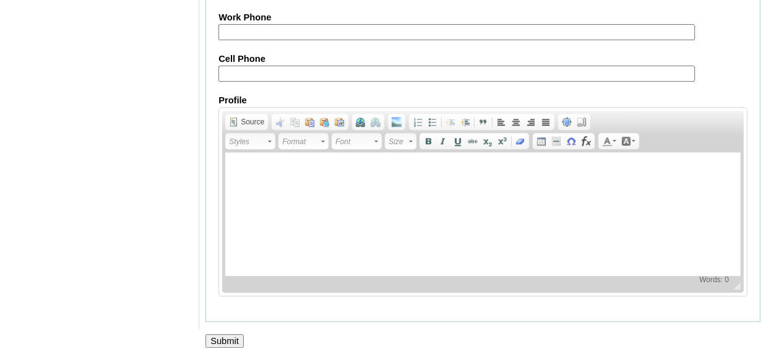
click at [227, 334] on input "Submit" at bounding box center [225, 341] width 38 height 14
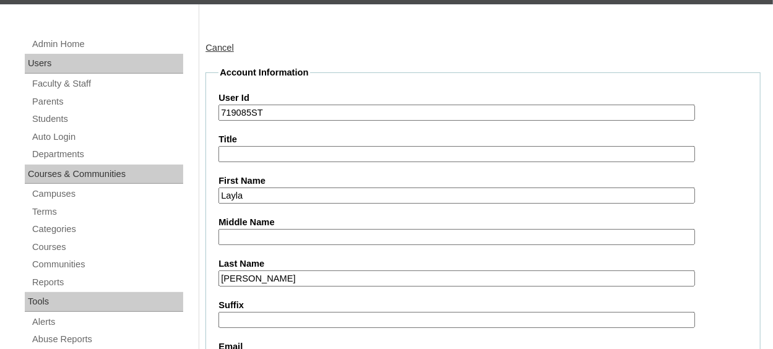
scroll to position [124, 0]
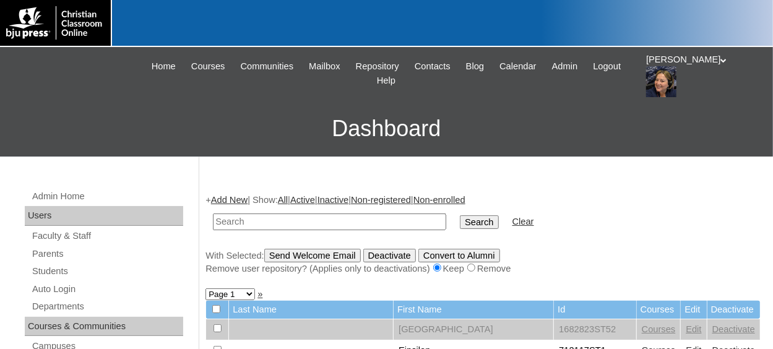
paste input "719085"
type input "719085st06"
click at [460, 215] on input "Search" at bounding box center [479, 222] width 38 height 14
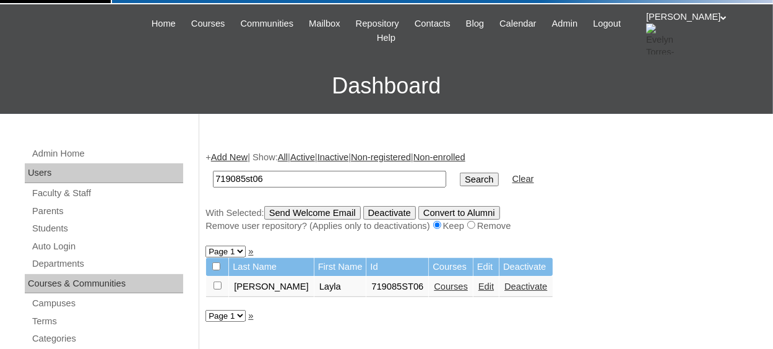
scroll to position [62, 0]
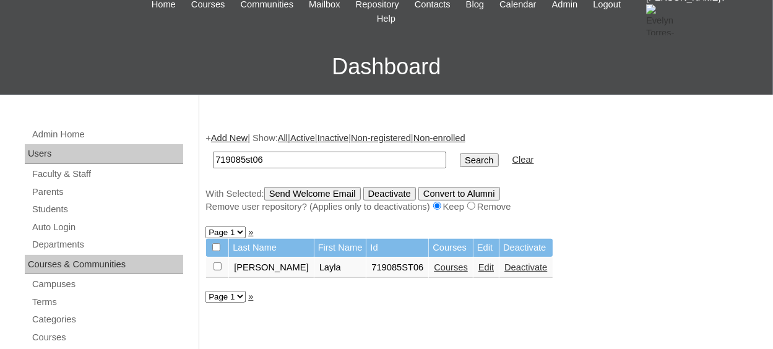
click at [434, 270] on link "Courses" at bounding box center [451, 268] width 34 height 10
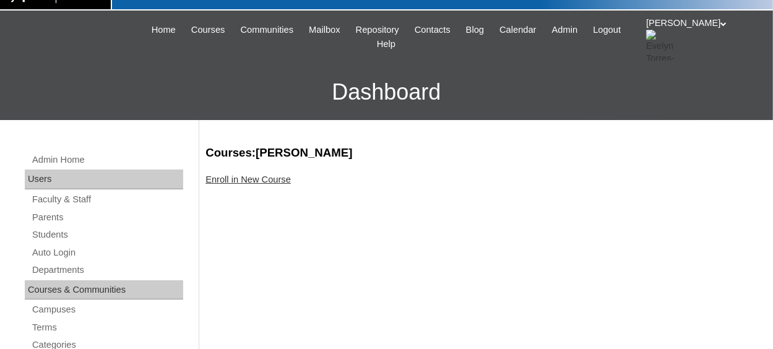
scroll to position [62, 0]
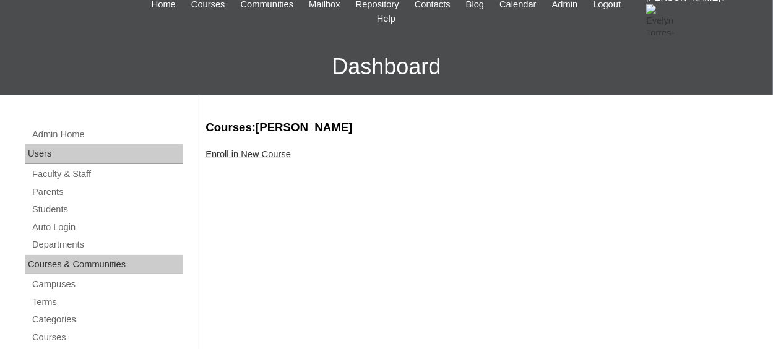
click at [285, 156] on link "Enroll in New Course" at bounding box center [248, 154] width 85 height 10
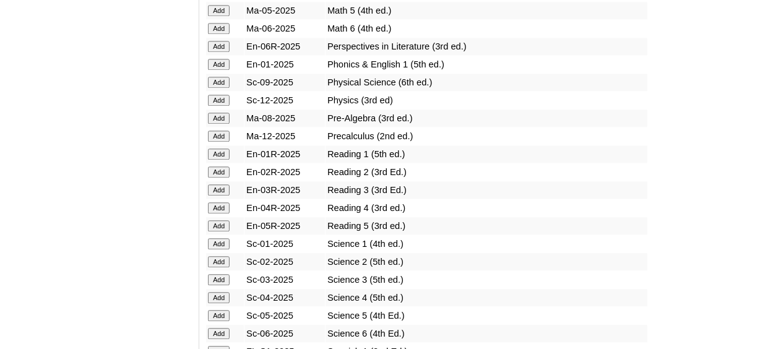
scroll to position [1424, 0]
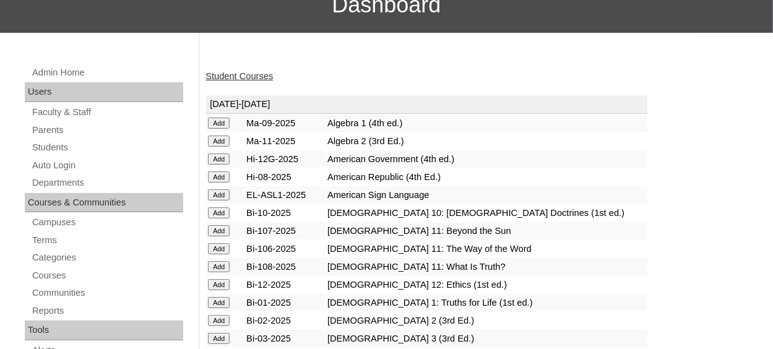
scroll to position [186, 0]
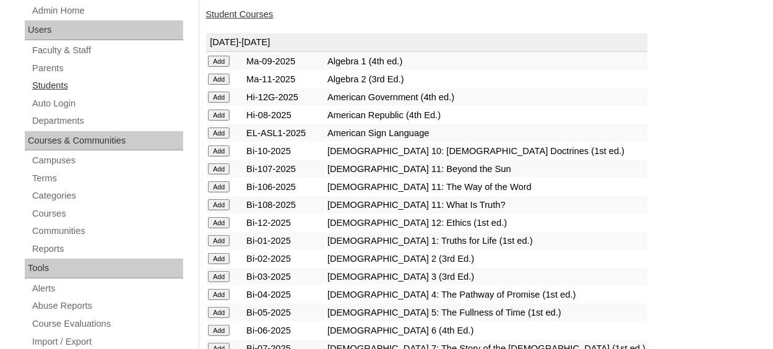
click at [47, 83] on link "Students" at bounding box center [107, 85] width 152 height 15
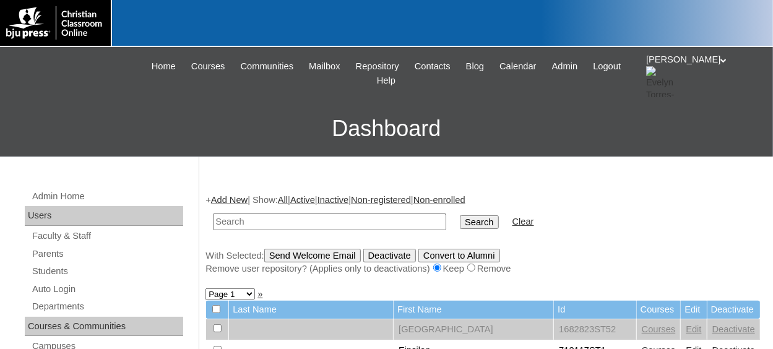
click at [276, 224] on input "text" at bounding box center [329, 222] width 233 height 17
type input "719085st09"
click at [460, 215] on input "Search" at bounding box center [479, 222] width 38 height 14
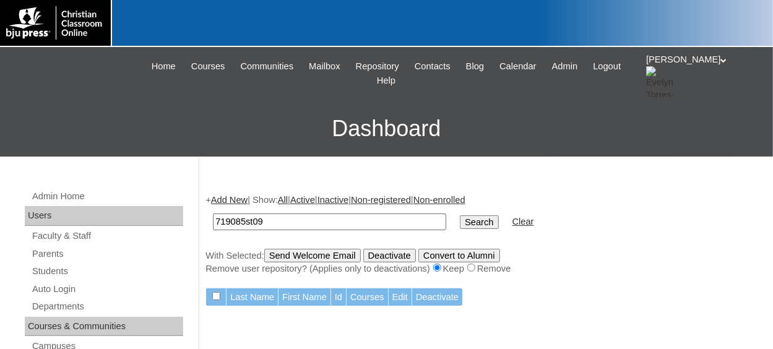
click at [274, 225] on input "719085st09" at bounding box center [329, 222] width 233 height 17
type input "719085st06"
click at [460, 215] on input "Search" at bounding box center [479, 222] width 38 height 14
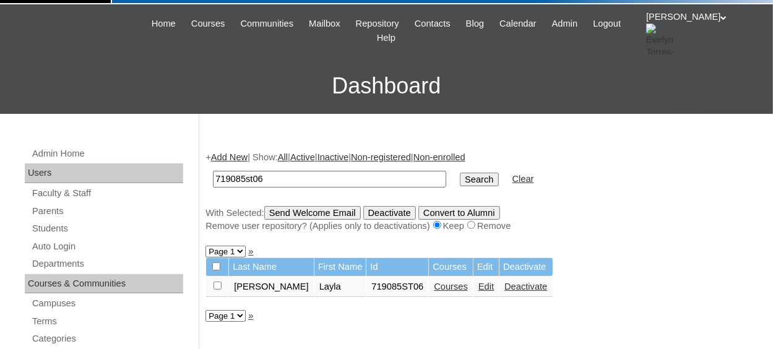
scroll to position [62, 0]
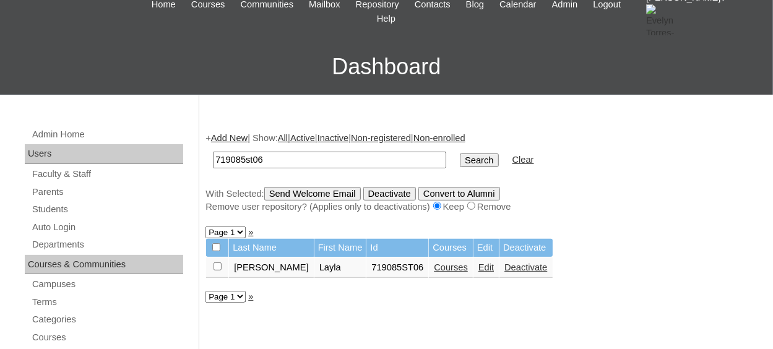
click at [434, 271] on link "Courses" at bounding box center [451, 268] width 34 height 10
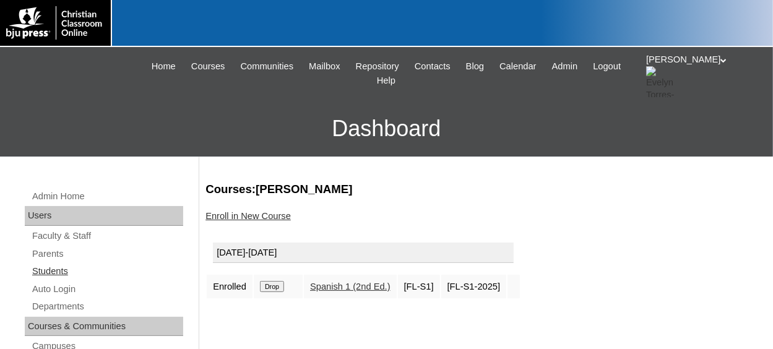
click at [53, 270] on link "Students" at bounding box center [107, 271] width 152 height 15
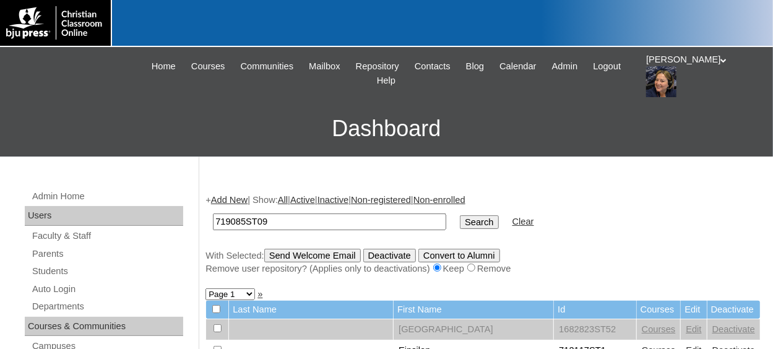
type input "719085ST09"
click at [460, 221] on input "Search" at bounding box center [479, 222] width 38 height 14
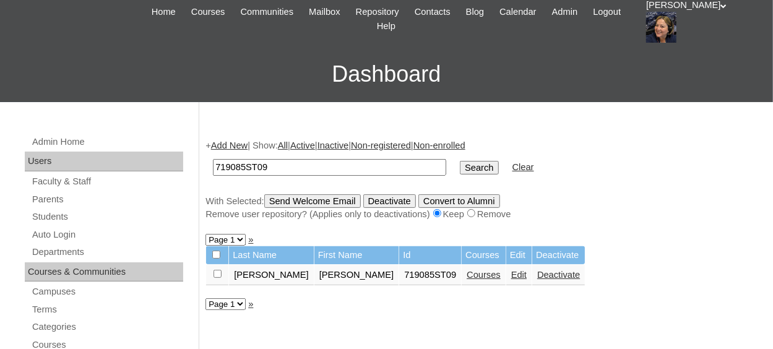
scroll to position [124, 0]
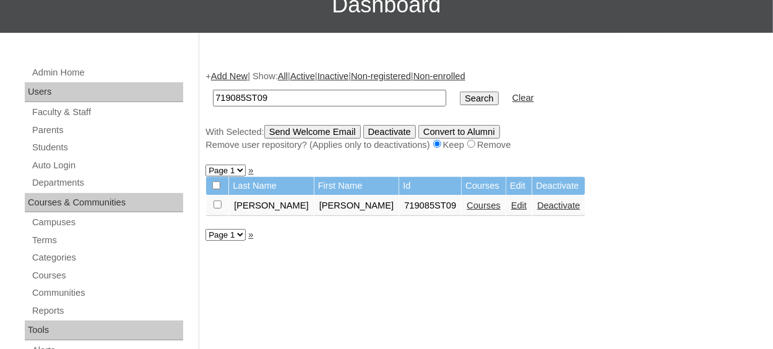
click at [467, 209] on link "Courses" at bounding box center [484, 206] width 34 height 10
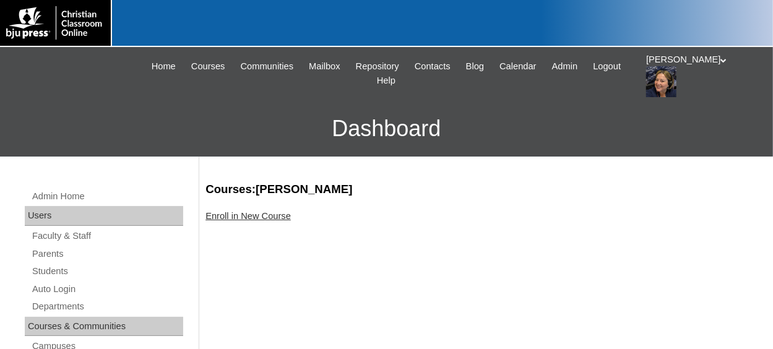
scroll to position [62, 0]
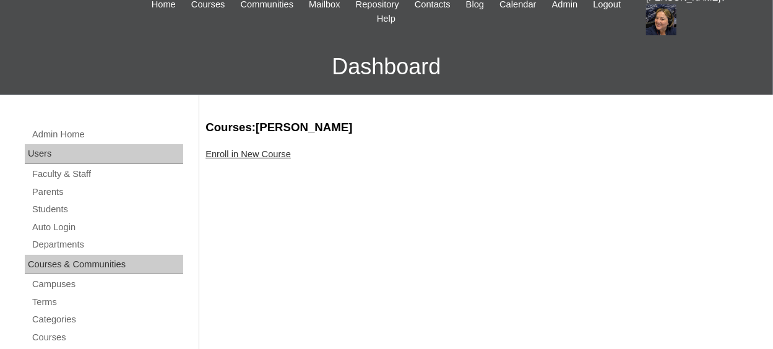
click at [267, 156] on link "Enroll in New Course" at bounding box center [248, 154] width 85 height 10
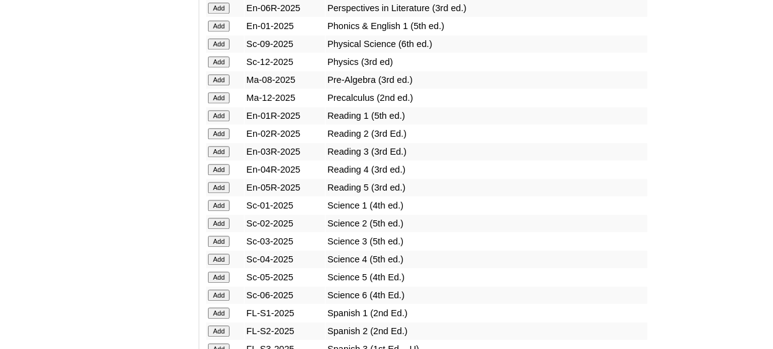
scroll to position [1486, 0]
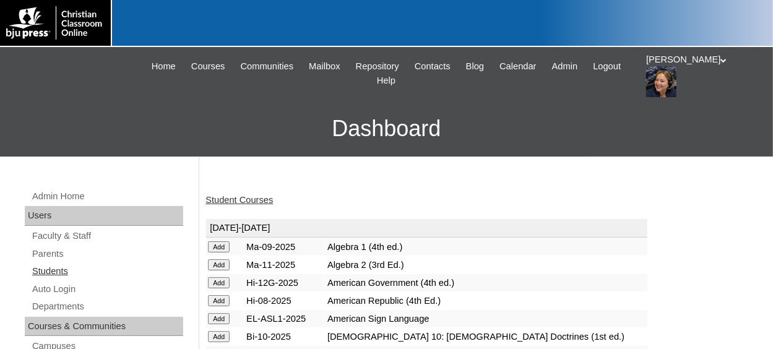
drag, startPoint x: 59, startPoint y: 269, endPoint x: 209, endPoint y: 216, distance: 158.8
click at [60, 269] on link "Students" at bounding box center [107, 271] width 152 height 15
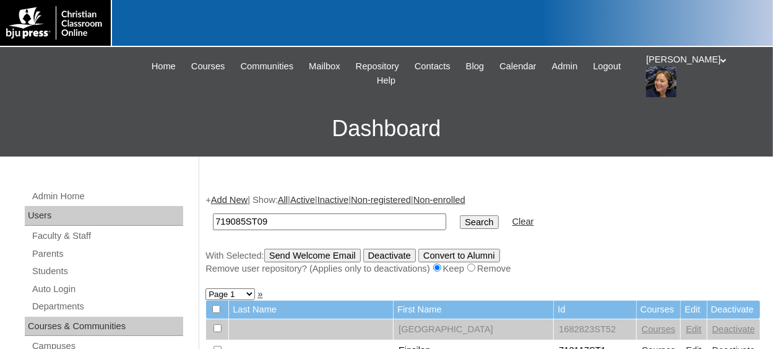
type input "719085ST09"
click at [460, 219] on input "Search" at bounding box center [479, 222] width 38 height 14
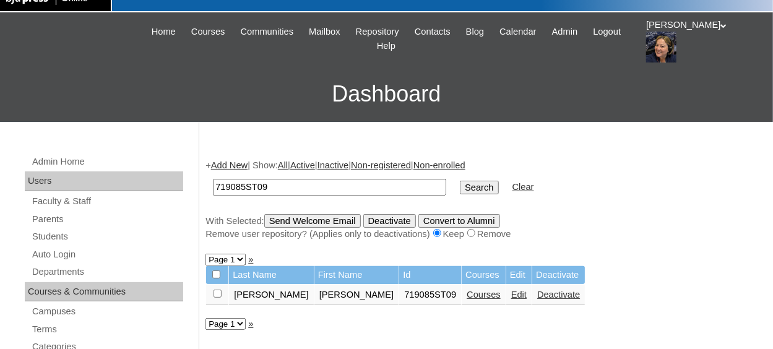
scroll to position [62, 0]
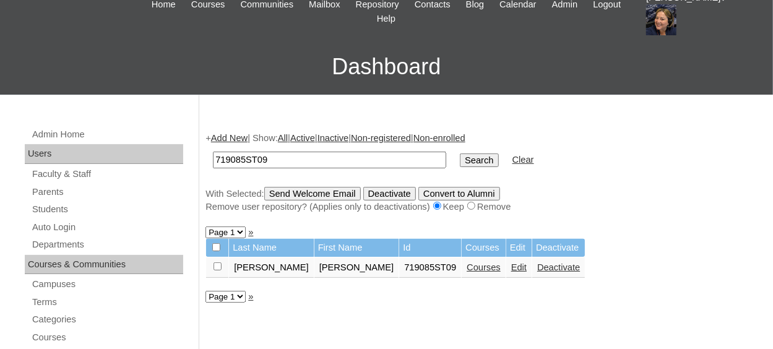
click at [216, 266] on input "checkbox" at bounding box center [218, 267] width 8 height 8
checkbox input "true"
click at [319, 195] on input "Send Welcome Email" at bounding box center [312, 194] width 97 height 14
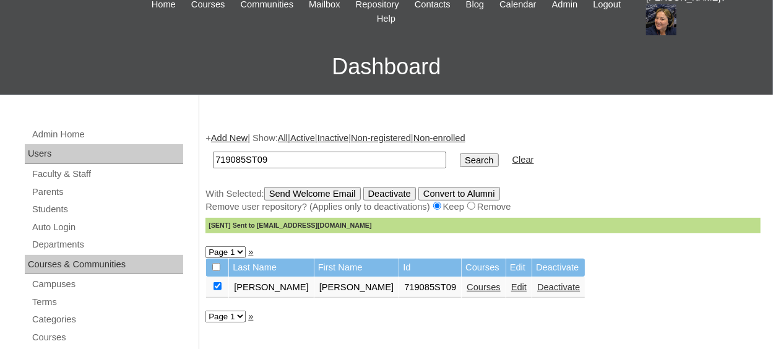
click at [243, 137] on link "Add New" at bounding box center [229, 138] width 37 height 10
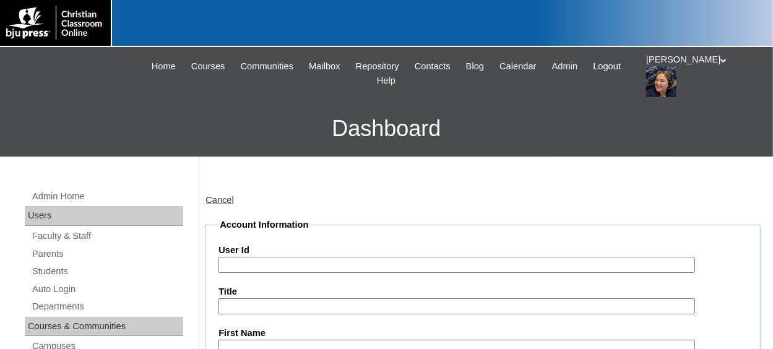
drag, startPoint x: 269, startPoint y: 262, endPoint x: 261, endPoint y: 250, distance: 14.3
click at [269, 261] on input "User Id" at bounding box center [457, 265] width 476 height 17
paste input "719085ST09"
type input "719085ST07"
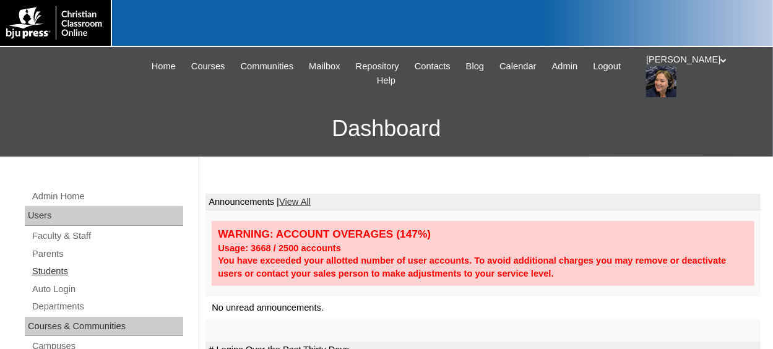
click at [59, 271] on link "Students" at bounding box center [107, 271] width 152 height 15
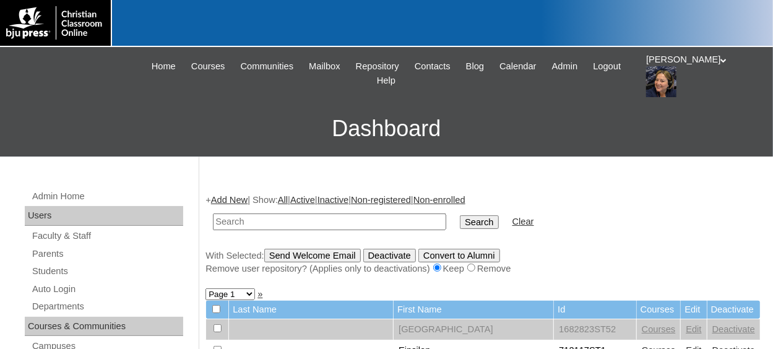
click at [233, 198] on link "Add New" at bounding box center [229, 200] width 37 height 10
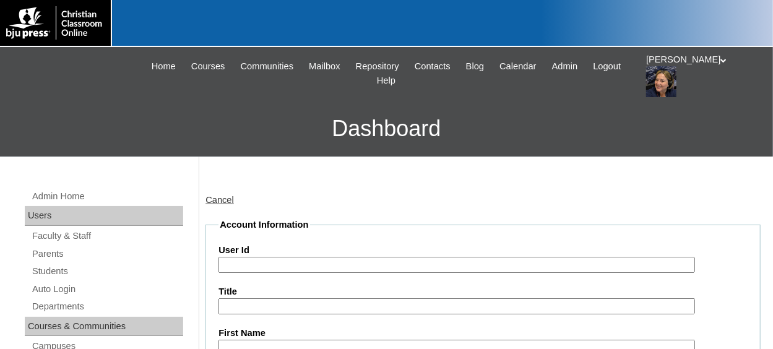
click at [281, 261] on input "User Id" at bounding box center [457, 265] width 476 height 17
paste input "719085ST09"
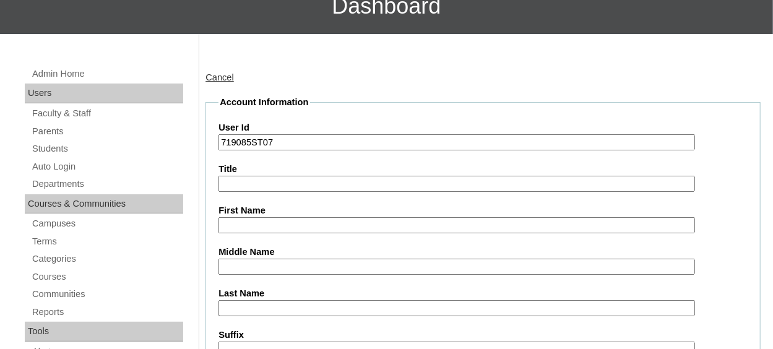
scroll to position [124, 0]
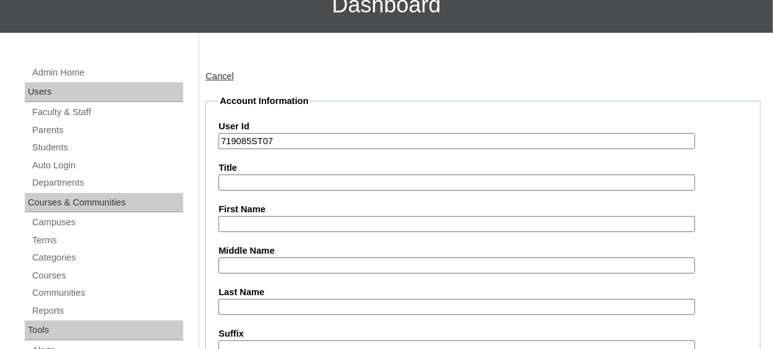
type input "719085ST07"
click at [274, 226] on input "First Name" at bounding box center [457, 224] width 476 height 17
type input "a"
type input "Addison"
type input "Salinas"
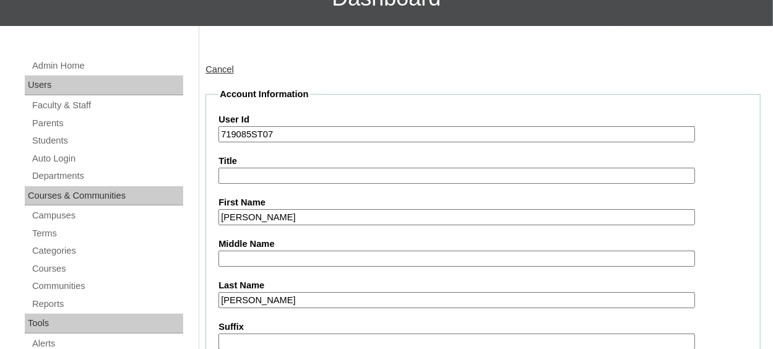
scroll to position [339, 0]
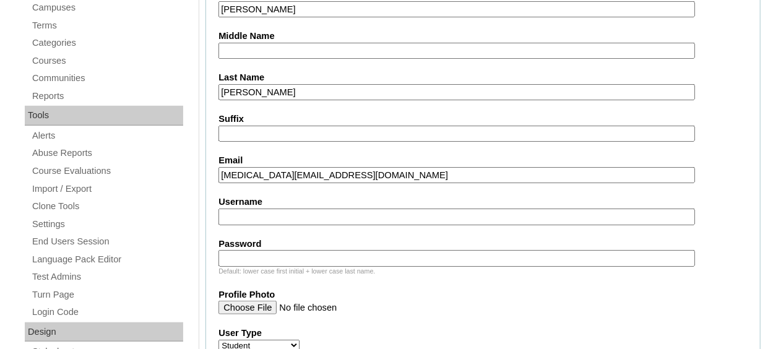
type input "addisons@eagleridgechristian.org"
click at [409, 201] on label "Username" at bounding box center [483, 202] width 529 height 13
click at [409, 209] on input "Username" at bounding box center [457, 217] width 476 height 17
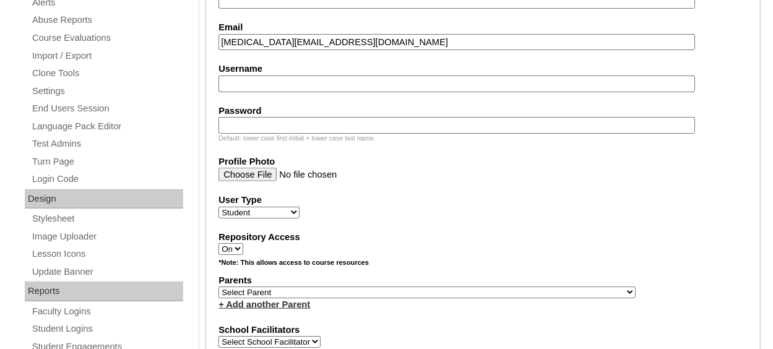
scroll to position [524, 0]
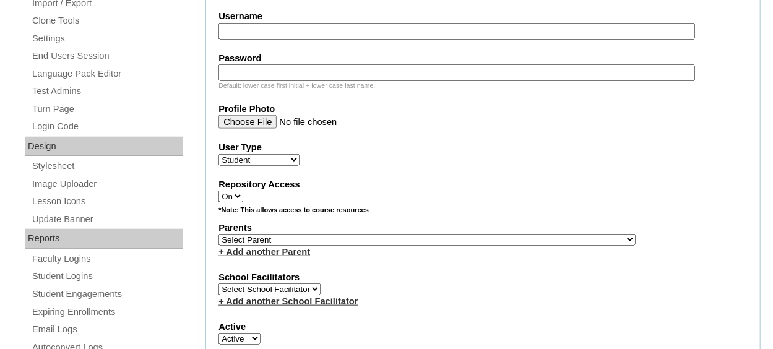
click at [398, 238] on select "Select Parent , [GEOGRAPHIC_DATA], Ma 1, 1 23-24 accountMorgan, [PERSON_NAME] 6…" at bounding box center [427, 240] width 417 height 12
select select "37088"
click at [219, 234] on select "Select Parent , Fautanu, Ma 1, 1 23-24 accountMorgan, Jason 6th Street Mennonit…" at bounding box center [427, 240] width 417 height 12
click at [384, 274] on label "School Facilitators" at bounding box center [483, 277] width 529 height 13
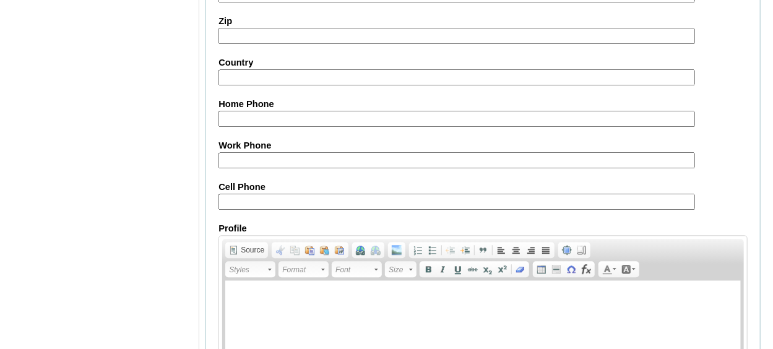
scroll to position [1538, 0]
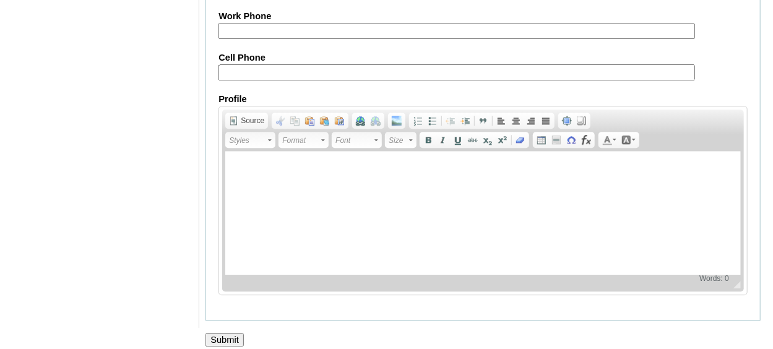
click at [229, 333] on input "Submit" at bounding box center [225, 340] width 38 height 14
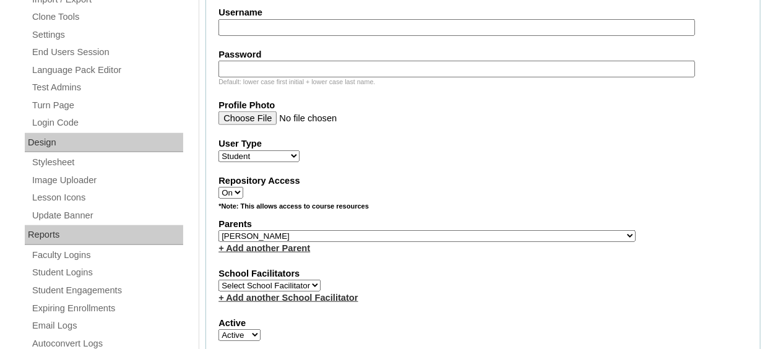
scroll to position [547, 0]
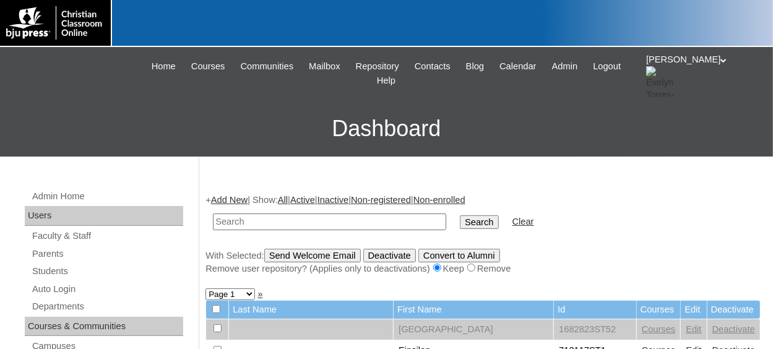
click at [234, 222] on input "text" at bounding box center [329, 222] width 233 height 17
paste input "719085ST09"
type input "719085ST08"
click at [460, 215] on input "Search" at bounding box center [479, 222] width 38 height 14
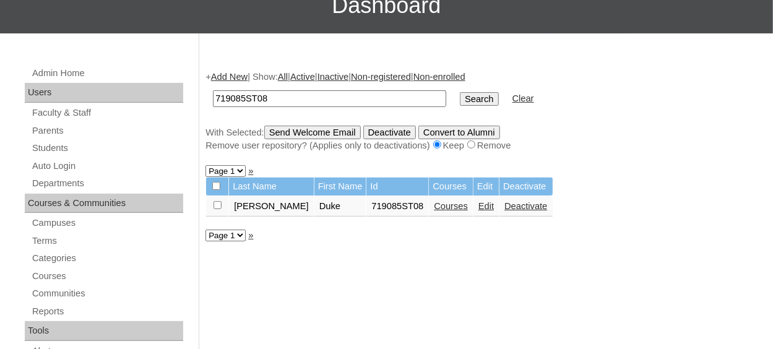
scroll to position [124, 0]
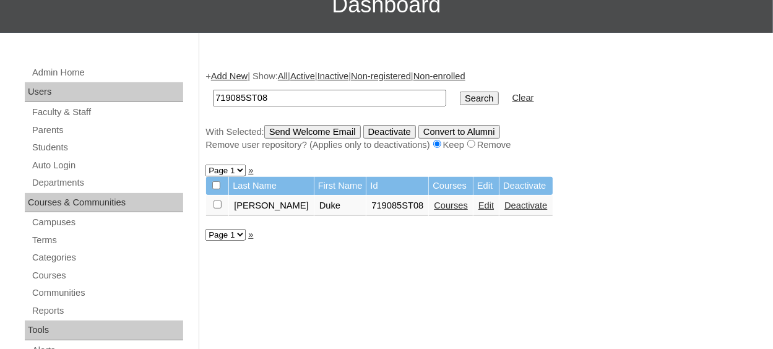
click at [434, 205] on link "Courses" at bounding box center [451, 206] width 34 height 10
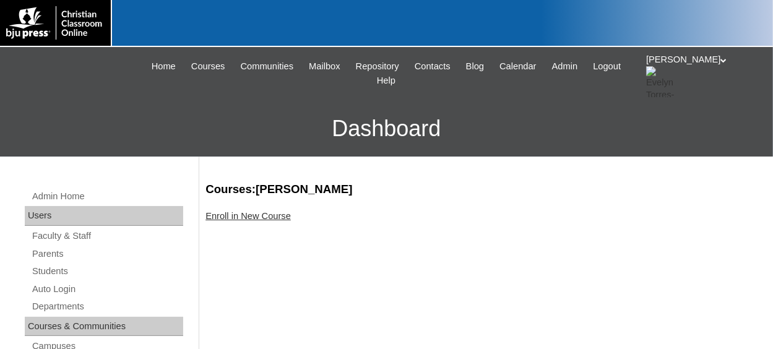
click at [256, 215] on link "Enroll in New Course" at bounding box center [248, 216] width 85 height 10
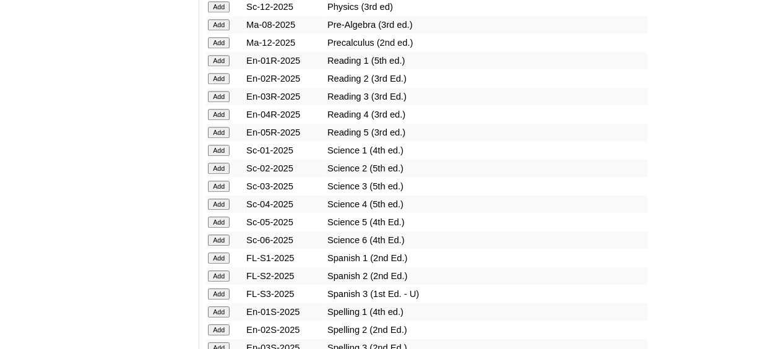
scroll to position [1486, 0]
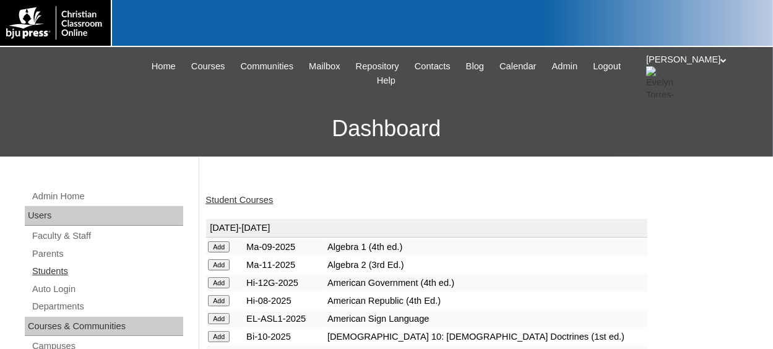
click at [53, 271] on link "Students" at bounding box center [107, 271] width 152 height 15
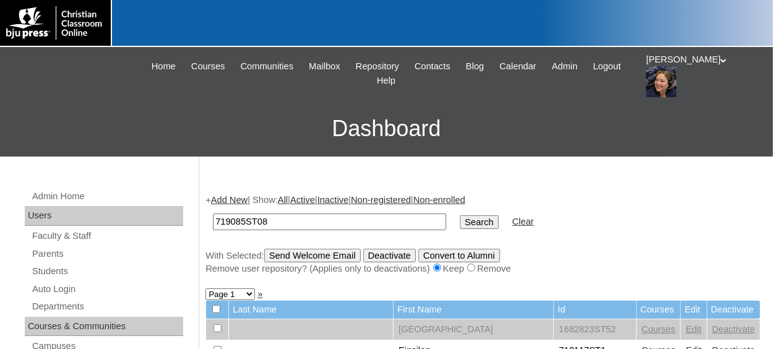
type input "719085ST08"
click at [460, 215] on input "Search" at bounding box center [479, 222] width 38 height 14
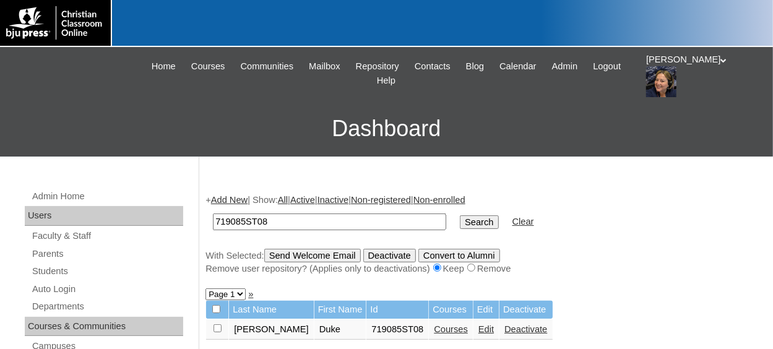
click at [215, 328] on input "checkbox" at bounding box center [218, 328] width 8 height 8
checkbox input "true"
click at [336, 258] on input "Send Welcome Email" at bounding box center [312, 256] width 97 height 14
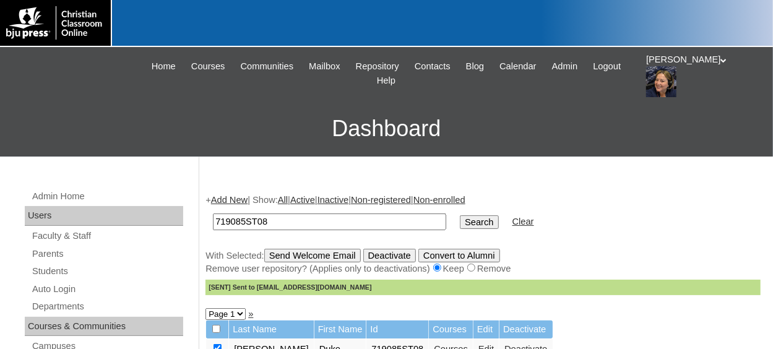
drag, startPoint x: 243, startPoint y: 193, endPoint x: 246, endPoint y: 204, distance: 11.6
click at [245, 200] on div "+ Add New | Show: All | Active | Inactive | Non-registered | Non-enrolled 71908…" at bounding box center [483, 245] width 555 height 102
click at [246, 204] on link "Add New" at bounding box center [229, 200] width 37 height 10
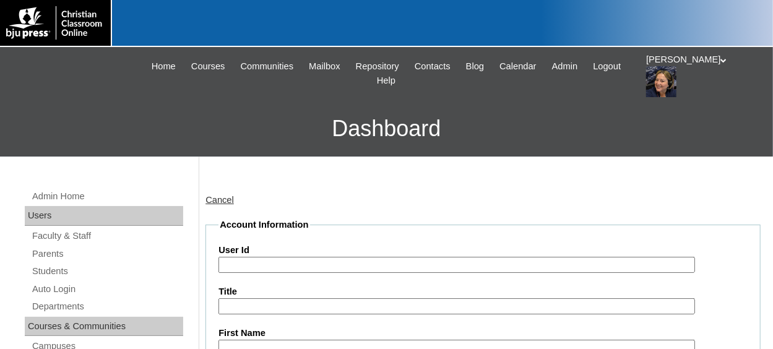
click at [279, 257] on input "User Id" at bounding box center [457, 265] width 476 height 17
paste input "719085ST09"
type input "719085ST10"
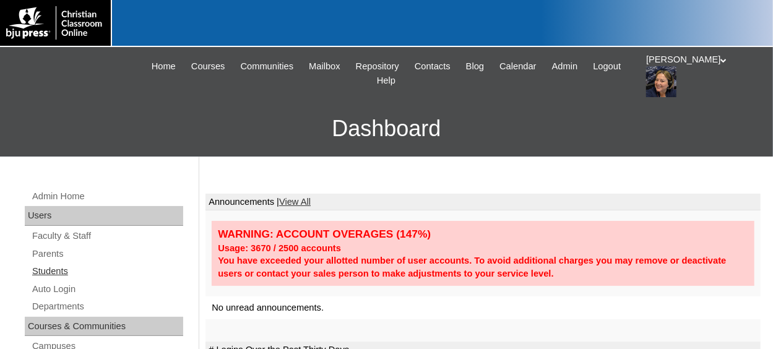
click at [58, 270] on link "Students" at bounding box center [107, 271] width 152 height 15
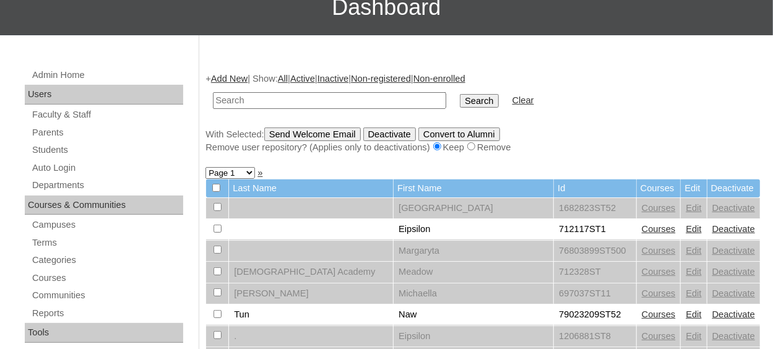
scroll to position [124, 0]
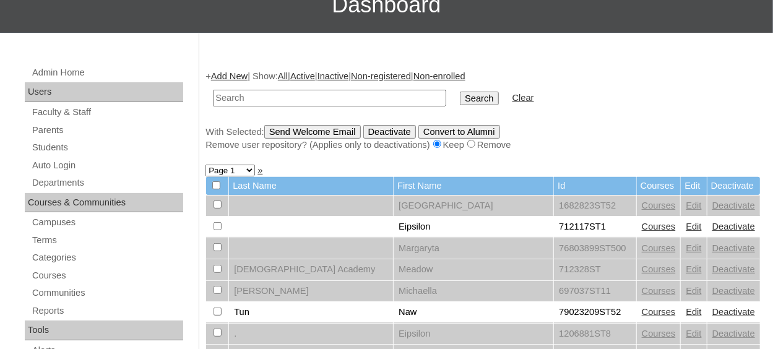
click at [230, 76] on link "Add New" at bounding box center [229, 76] width 37 height 10
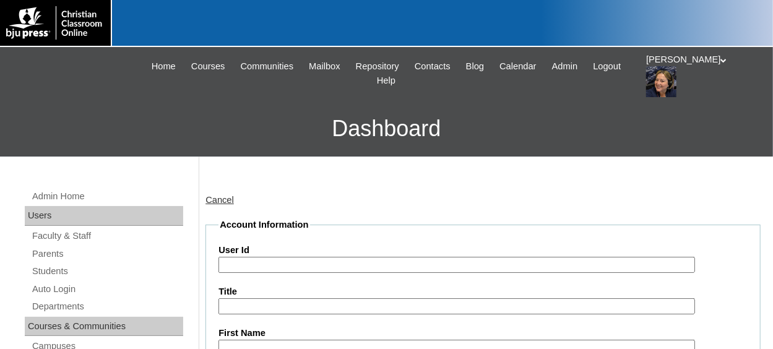
click at [317, 266] on input "User Id" at bounding box center [457, 265] width 476 height 17
paste input "719085ST09"
type input "719085ST10"
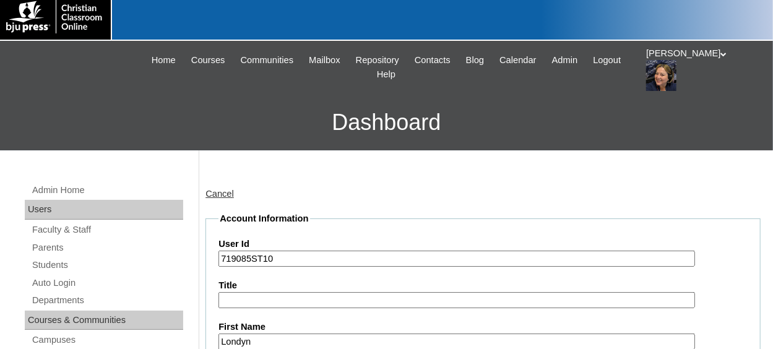
type input "Londyn"
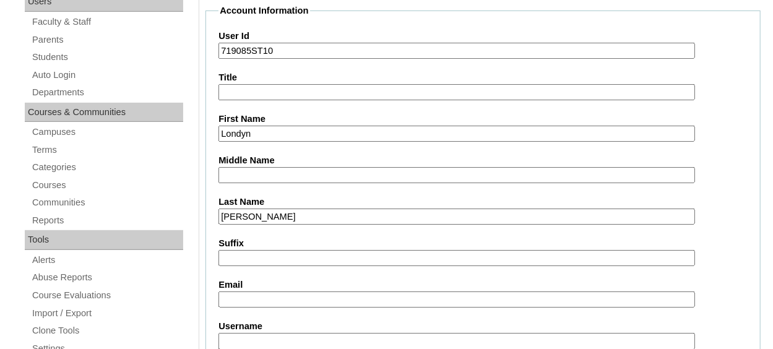
type input "Walters"
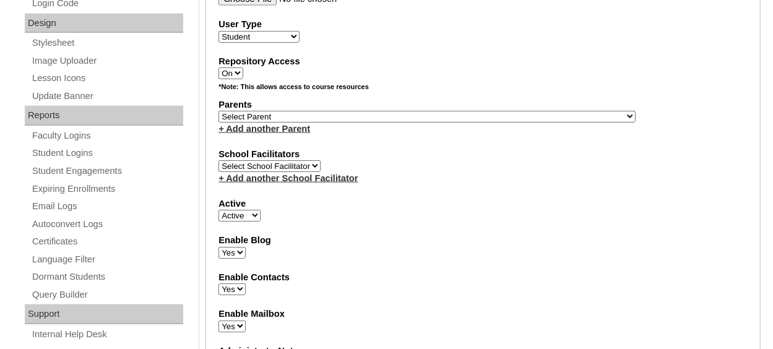
scroll to position [648, 0]
type input "lwalters@eagleridgechristian.org"
click at [431, 113] on select "Select Parent , Fautanu, Ma 1, 1 23-24 accountMorgan, Jason 6th Street Mennonit…" at bounding box center [427, 117] width 417 height 12
select select "37088"
click at [219, 111] on select "Select Parent , Fautanu, Ma 1, 1 23-24 accountMorgan, Jason 6th Street Mennonit…" at bounding box center [427, 117] width 417 height 12
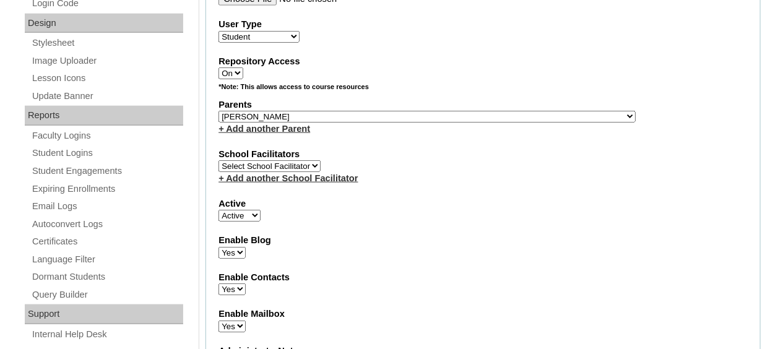
click at [421, 111] on select "Select Parent , Fautanu, Ma 1, 1 23-24 accountMorgan, Jason 6th Street Mennonit…" at bounding box center [427, 117] width 417 height 12
click at [428, 100] on label "Parents" at bounding box center [483, 104] width 529 height 13
click at [424, 84] on div "*Note: This allows access to course resources" at bounding box center [483, 89] width 529 height 15
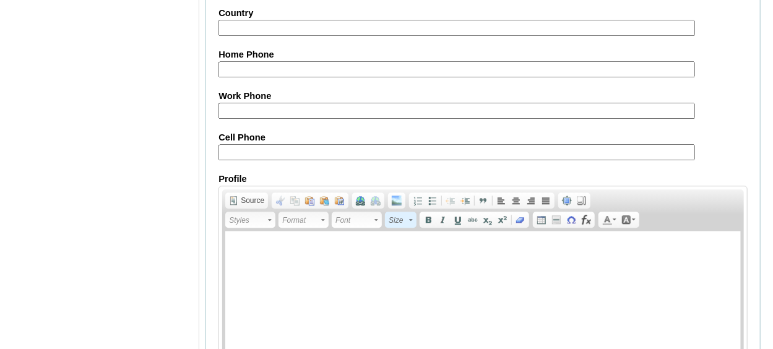
scroll to position [1538, 0]
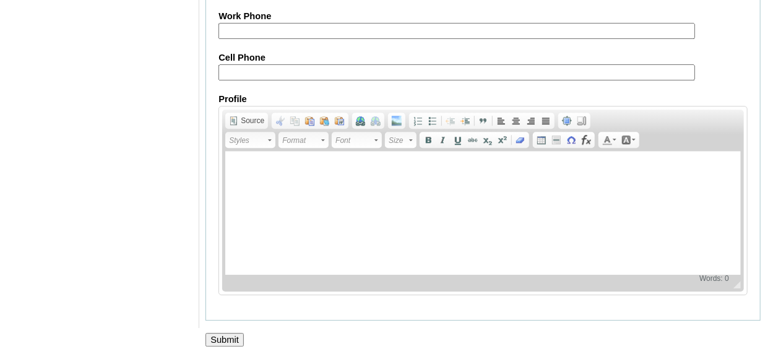
click at [230, 333] on input "Submit" at bounding box center [225, 340] width 38 height 14
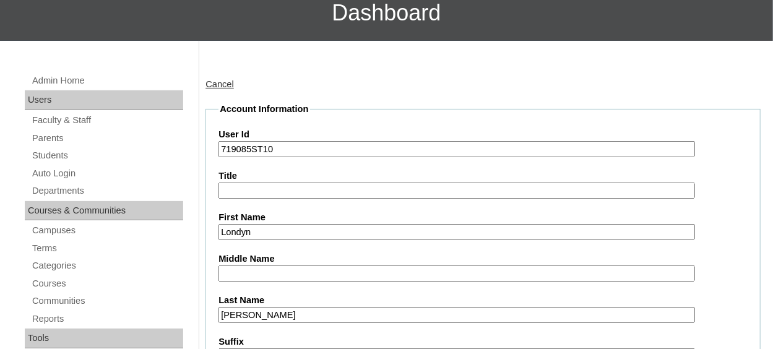
scroll to position [114, 0]
